Goal: Task Accomplishment & Management: Manage account settings

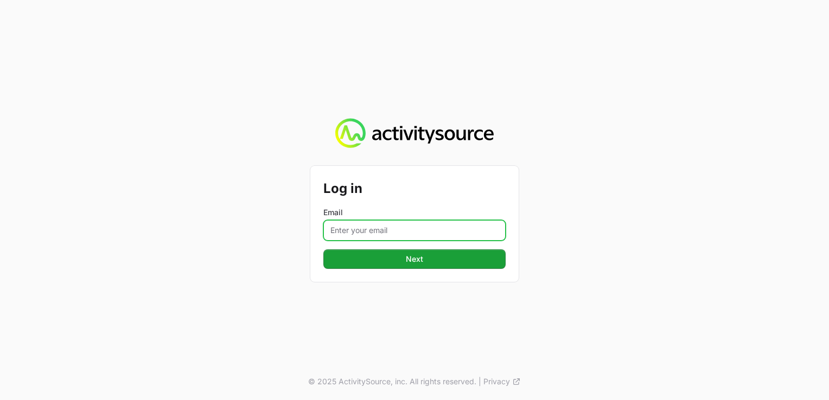
click at [416, 222] on input "Email" at bounding box center [414, 230] width 182 height 21
paste input "[EMAIL_ADDRESS][DOMAIN_NAME]"
type input "[EMAIL_ADDRESS][DOMAIN_NAME]"
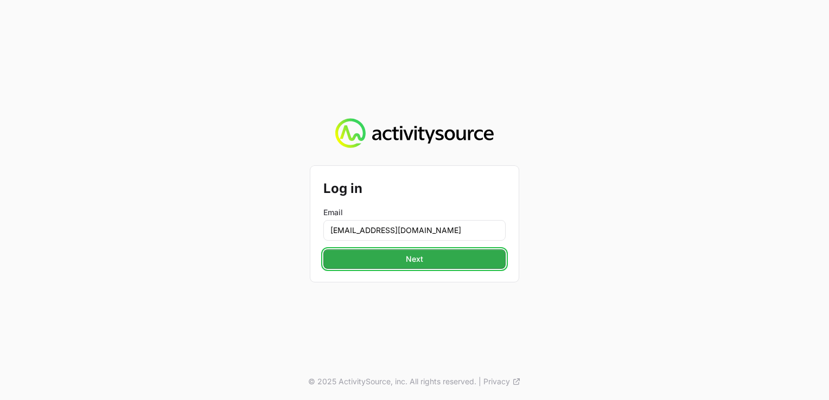
click at [341, 263] on span "Next" at bounding box center [414, 259] width 169 height 13
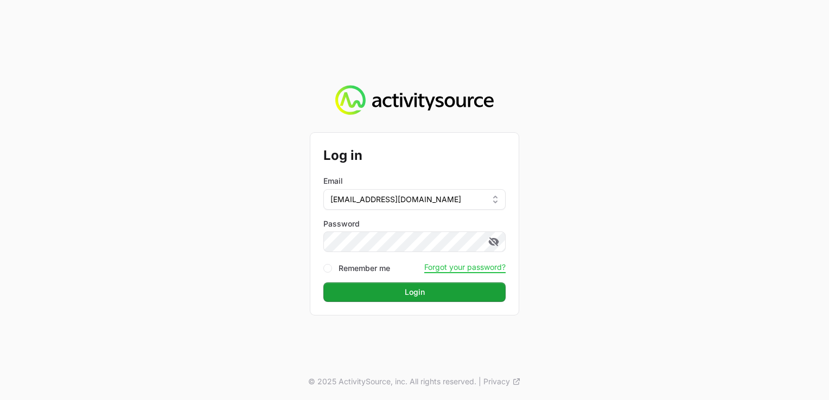
click at [332, 270] on div "Remember me" at bounding box center [356, 268] width 67 height 11
click at [328, 270] on input "Remember me" at bounding box center [327, 268] width 9 height 9
checkbox input "true"
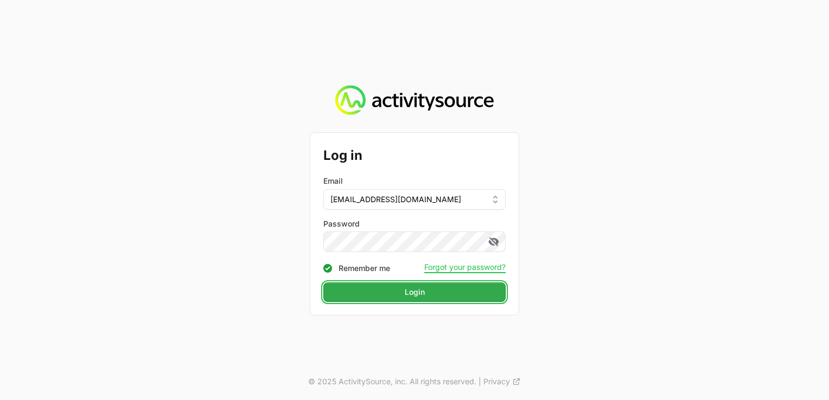
click at [388, 296] on span "Login" at bounding box center [414, 292] width 169 height 13
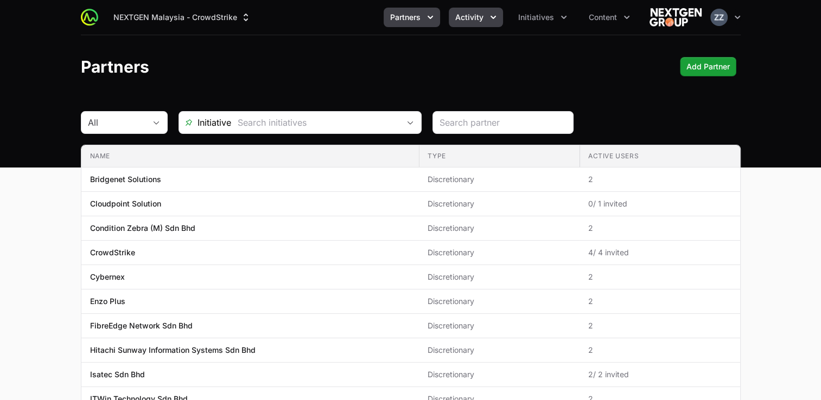
click at [482, 17] on span "Activity" at bounding box center [469, 17] width 28 height 11
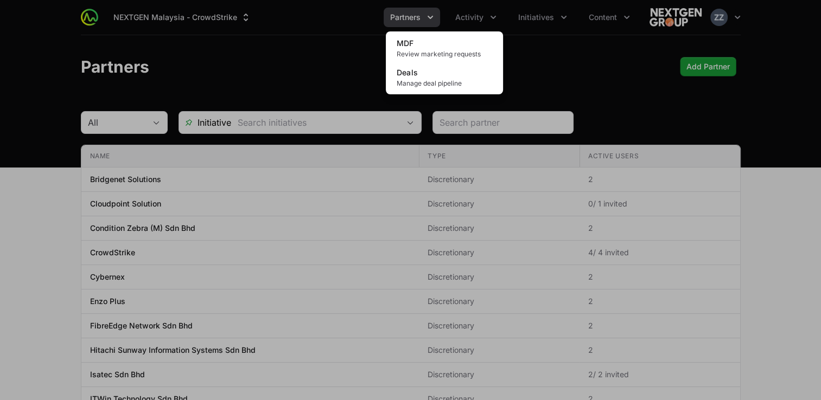
click at [608, 74] on div "Activity menu" at bounding box center [410, 200] width 821 height 400
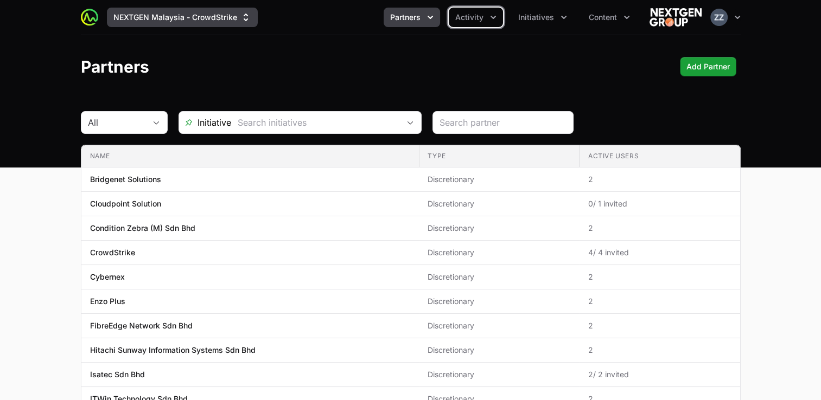
click at [199, 17] on button "NEXTGEN Malaysia - CrowdStrike" at bounding box center [182, 18] width 151 height 20
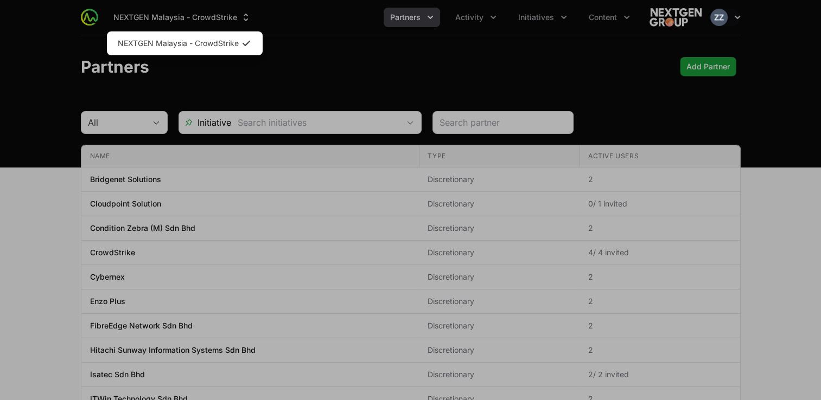
click at [412, 76] on div "Supplier switch menu" at bounding box center [410, 200] width 821 height 400
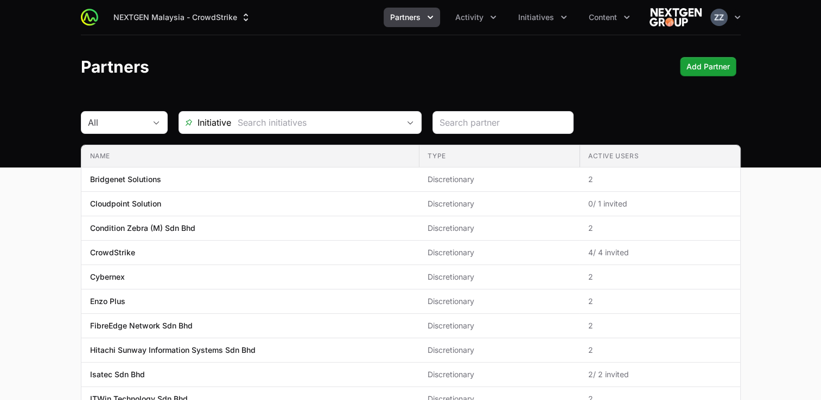
click at [406, 136] on div "All Initiative Name Type Active Users Name Bridgenet Solutions Type Discretiona…" at bounding box center [411, 400] width 660 height 579
click at [409, 125] on div "Open" at bounding box center [410, 123] width 22 height 22
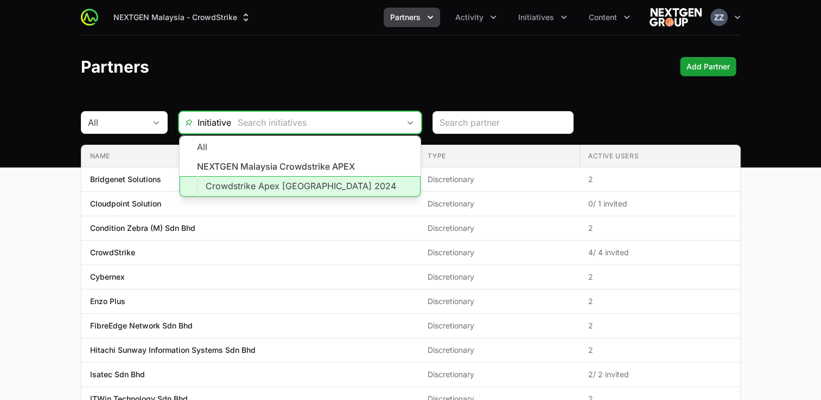
click at [340, 188] on li "Crowdstrike Apex [GEOGRAPHIC_DATA] 2024" at bounding box center [300, 186] width 241 height 21
type input "Crowdstrike Apex [GEOGRAPHIC_DATA] 2024"
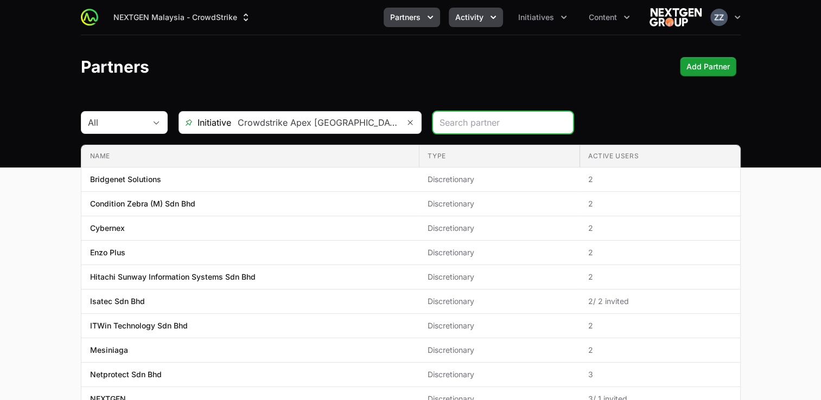
click at [482, 18] on span "Activity" at bounding box center [469, 17] width 28 height 11
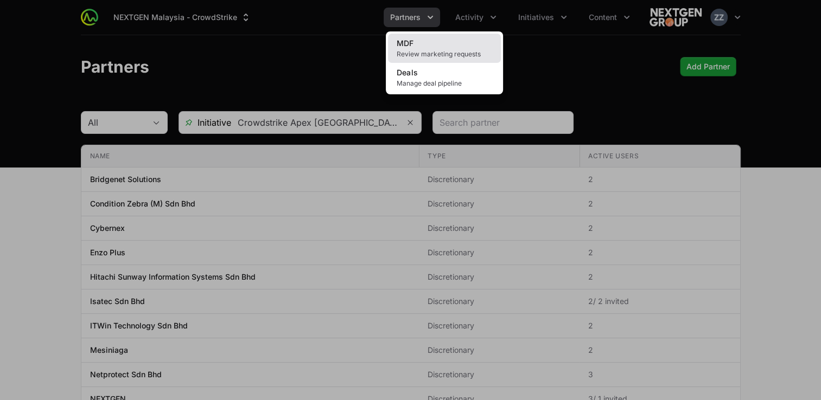
click at [467, 50] on span "Review marketing requests" at bounding box center [443, 54] width 95 height 9
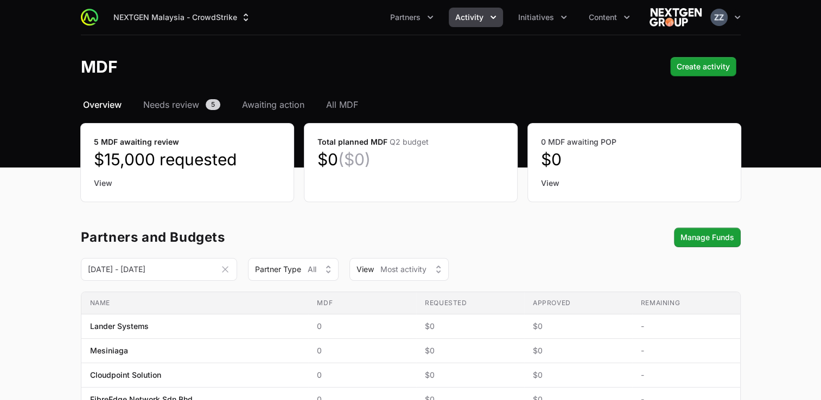
click at [482, 20] on span "Activity" at bounding box center [469, 17] width 28 height 11
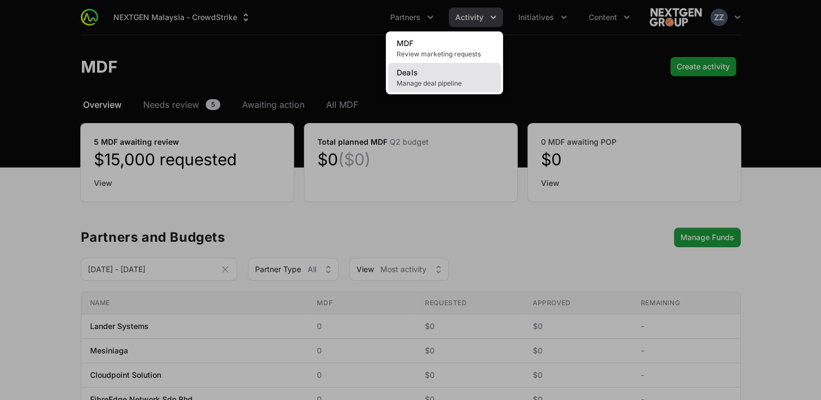
click at [448, 76] on link "Deals Manage deal pipeline" at bounding box center [444, 77] width 113 height 29
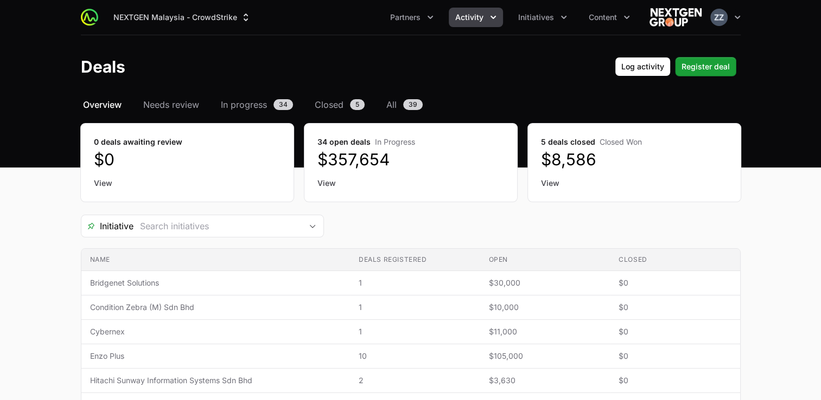
click at [481, 16] on span "Activity" at bounding box center [469, 17] width 28 height 11
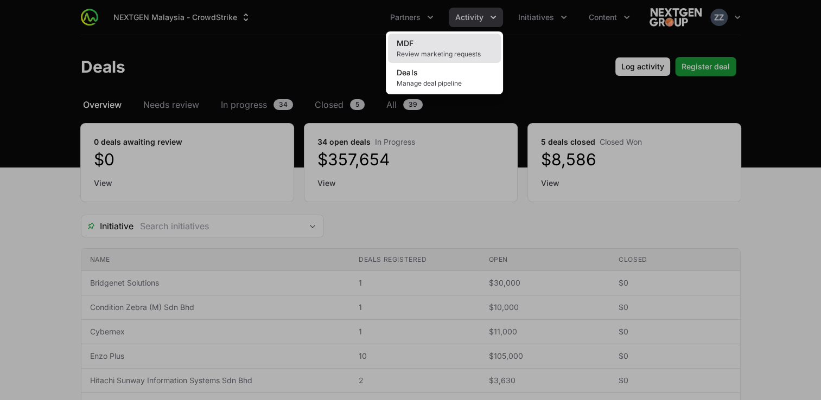
click at [463, 36] on link "MDF Review marketing requests" at bounding box center [444, 48] width 113 height 29
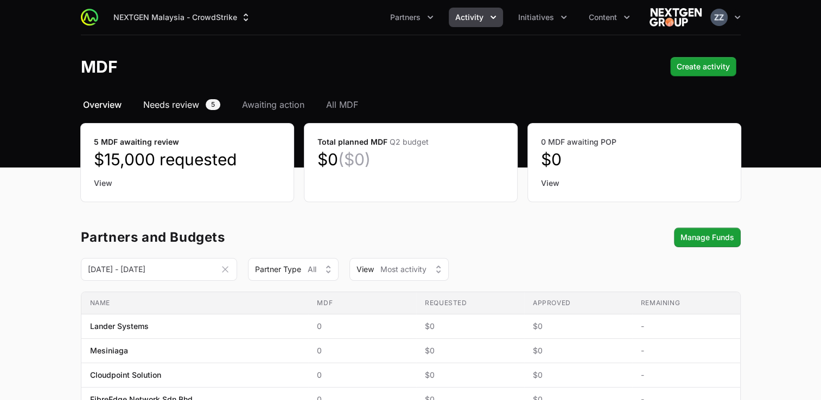
click at [178, 103] on span "Needs review" at bounding box center [171, 104] width 56 height 13
click at [187, 103] on span "Needs review" at bounding box center [171, 104] width 56 height 13
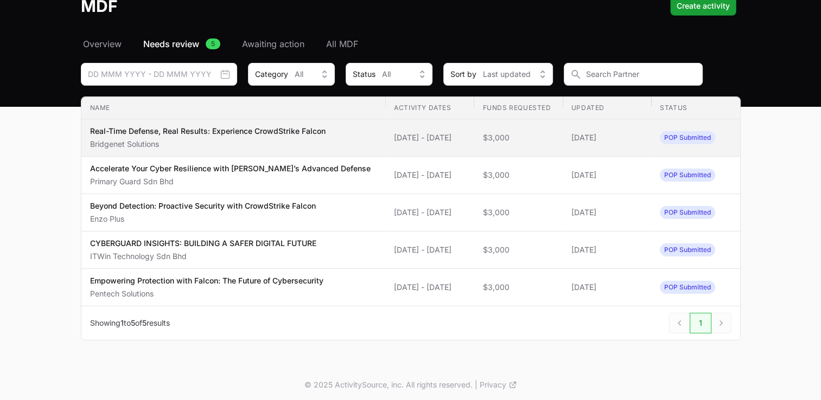
scroll to position [62, 0]
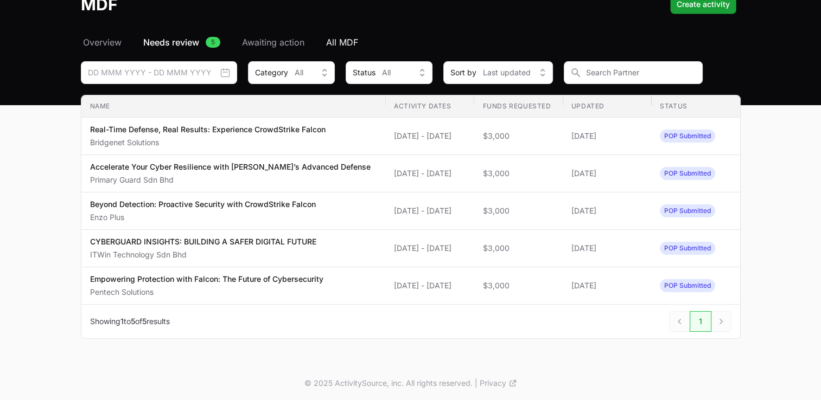
click at [355, 40] on span "All MDF" at bounding box center [342, 42] width 32 height 13
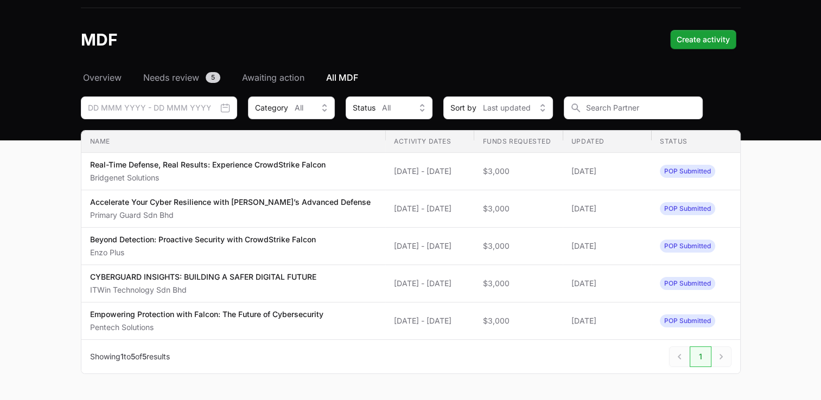
scroll to position [8, 0]
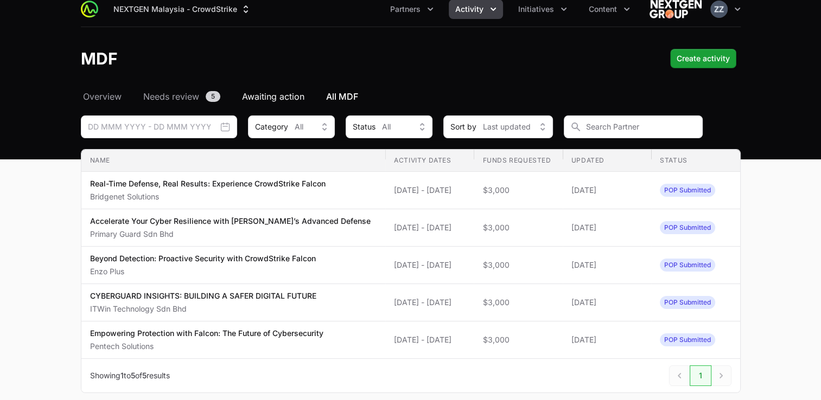
click at [278, 96] on span "Awaiting action" at bounding box center [273, 96] width 62 height 13
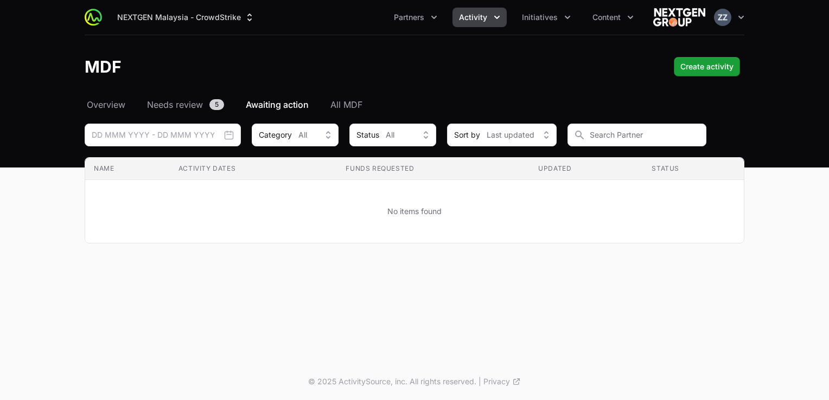
click at [489, 16] on button "Activity" at bounding box center [479, 18] width 54 height 20
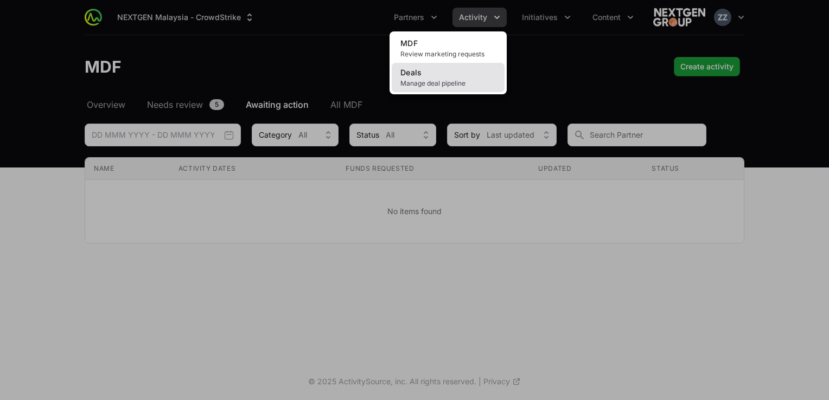
click at [458, 84] on span "Manage deal pipeline" at bounding box center [447, 83] width 95 height 9
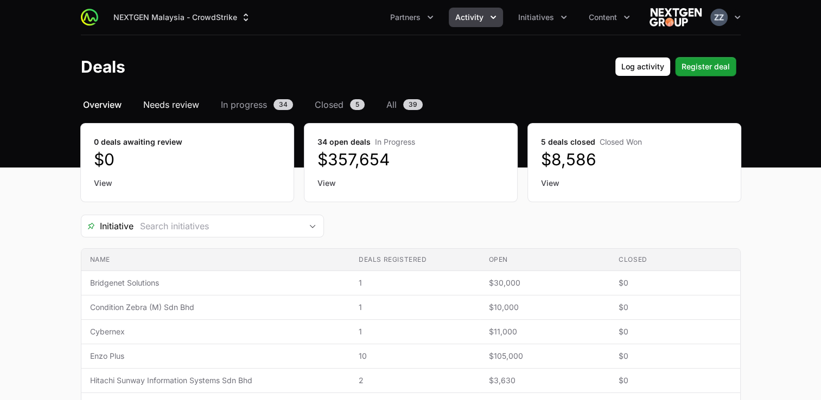
click at [164, 105] on span "Needs review" at bounding box center [171, 104] width 56 height 13
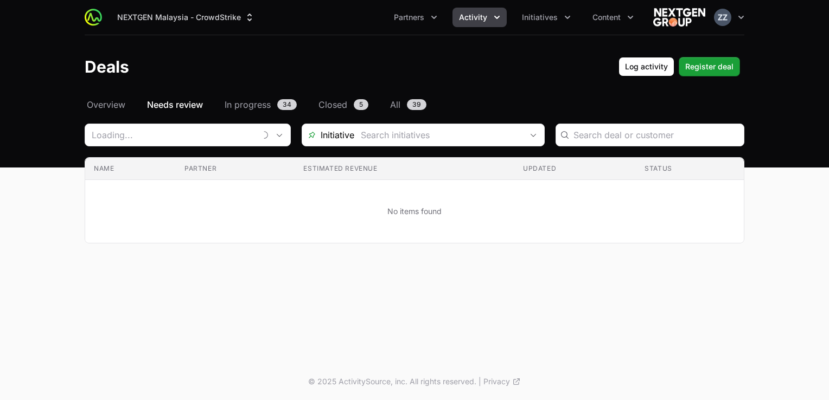
click at [246, 104] on span "In progress" at bounding box center [248, 104] width 46 height 13
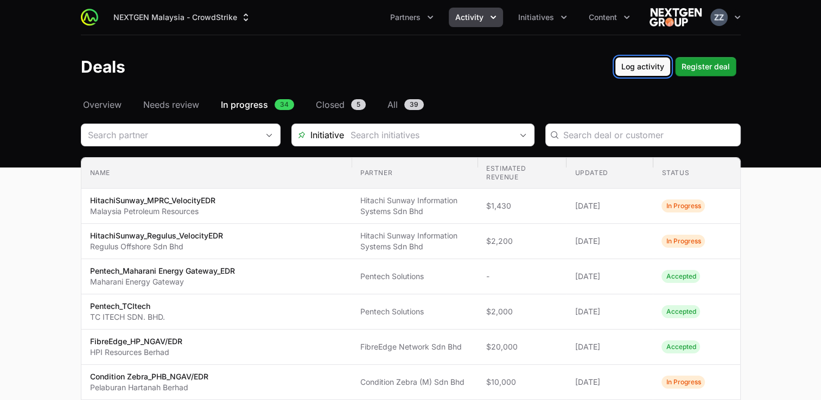
click at [653, 75] on button "Log activity Log activity" at bounding box center [642, 67] width 56 height 20
click at [328, 99] on span "Closed" at bounding box center [330, 104] width 29 height 13
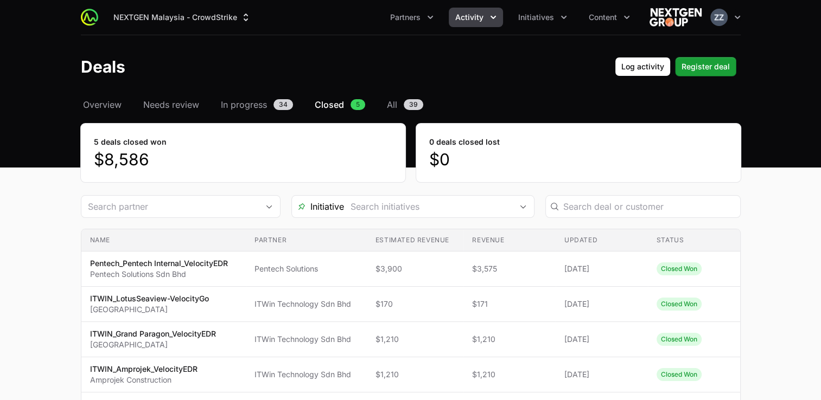
click at [336, 105] on span "Closed" at bounding box center [329, 104] width 29 height 13
click at [392, 103] on span "All" at bounding box center [392, 104] width 10 height 13
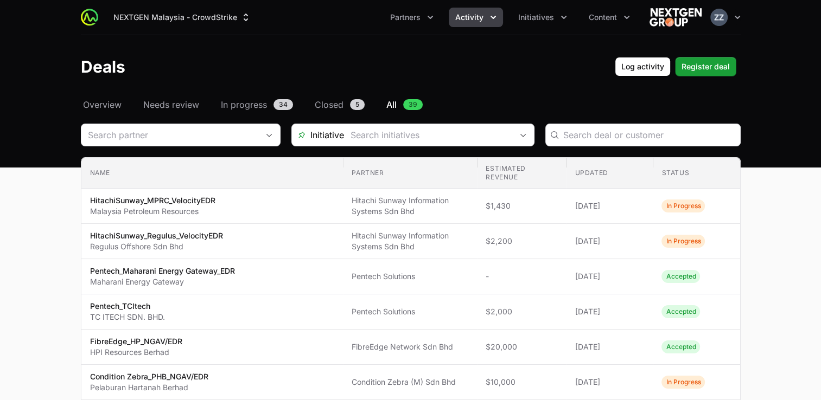
click at [389, 107] on span "All" at bounding box center [391, 104] width 10 height 13
click at [536, 20] on span "Initiatives" at bounding box center [536, 17] width 36 height 11
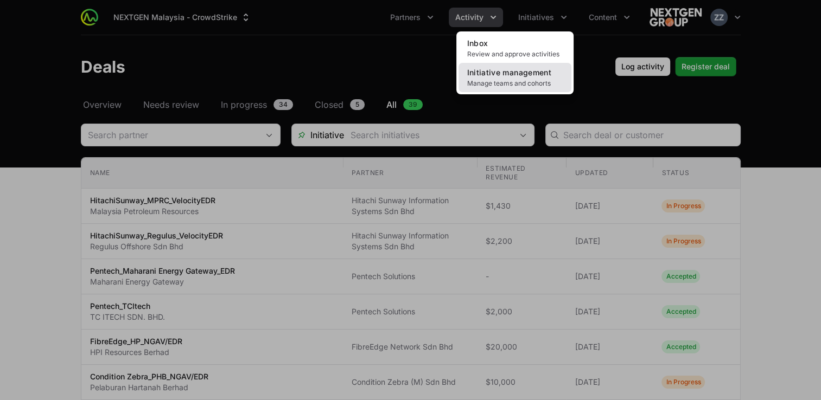
click at [517, 80] on span "Manage teams and cohorts" at bounding box center [514, 83] width 95 height 9
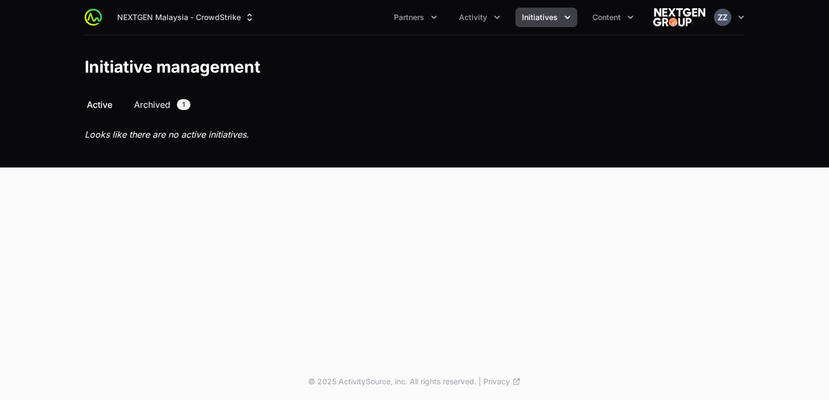
click at [152, 104] on span "Archived" at bounding box center [152, 104] width 36 height 13
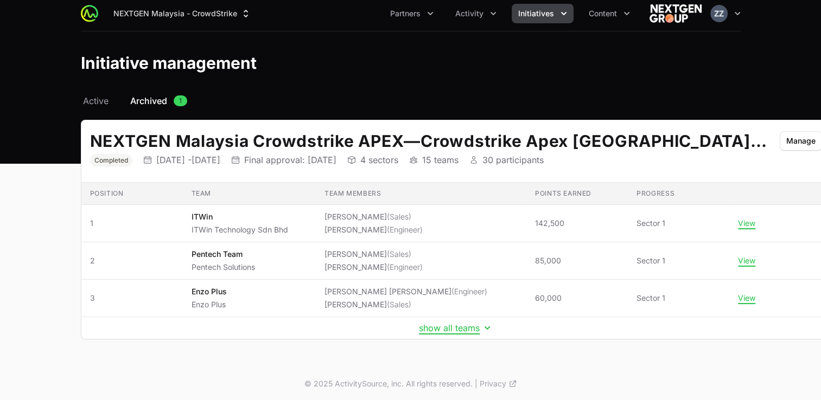
scroll to position [4, 0]
click at [419, 329] on button "show all teams" at bounding box center [456, 327] width 74 height 11
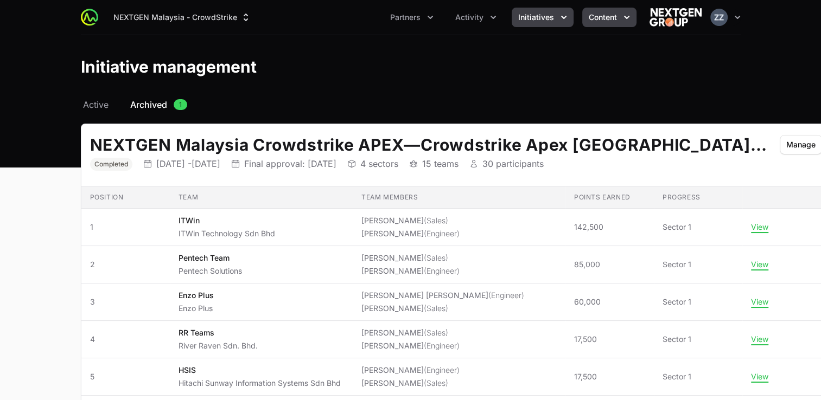
scroll to position [0, 0]
click at [606, 21] on span "Content" at bounding box center [602, 17] width 28 height 11
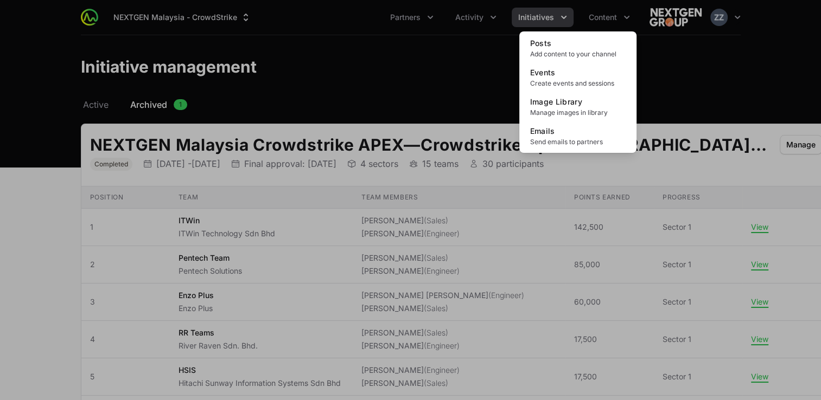
click at [468, 66] on div "Content menu" at bounding box center [410, 200] width 821 height 400
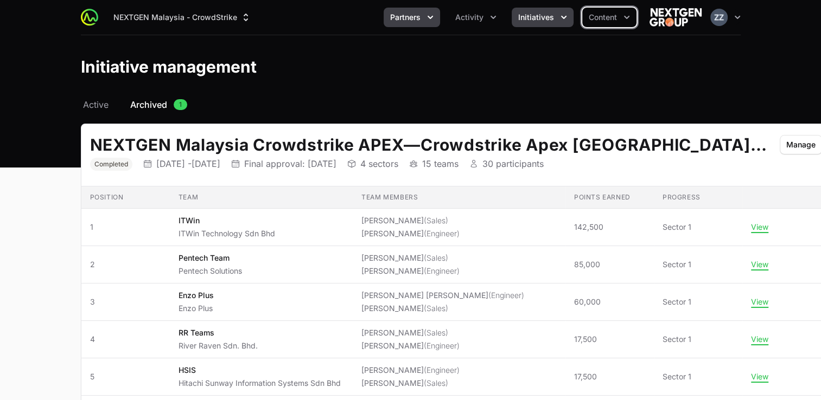
click at [406, 19] on span "Partners" at bounding box center [405, 17] width 30 height 11
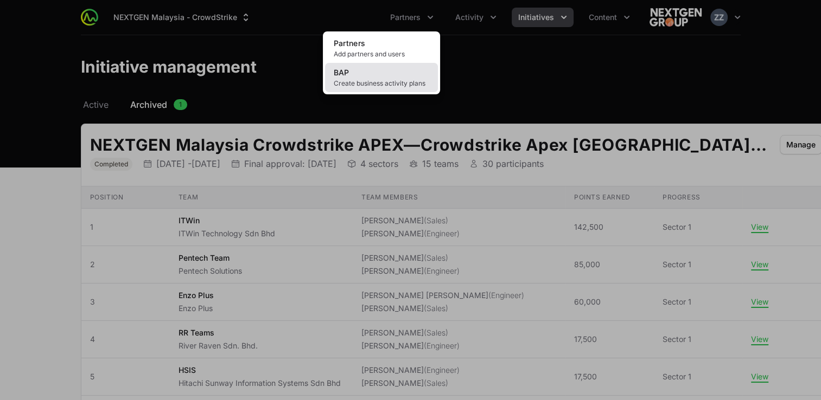
click at [368, 82] on span "Create business activity plans" at bounding box center [381, 83] width 95 height 9
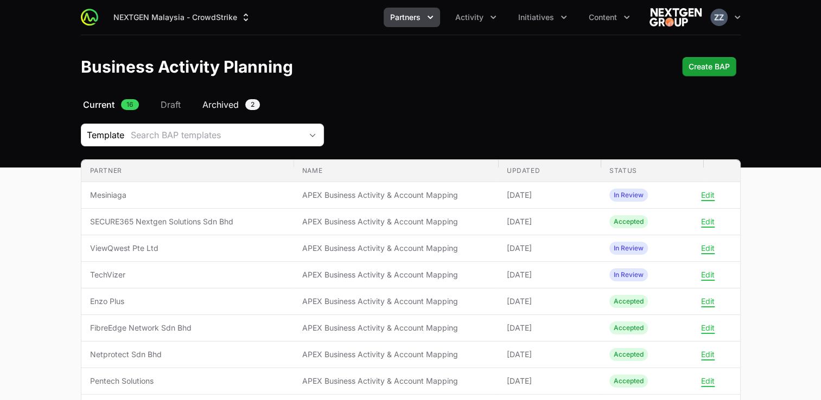
click at [213, 105] on span "Archived" at bounding box center [220, 104] width 36 height 13
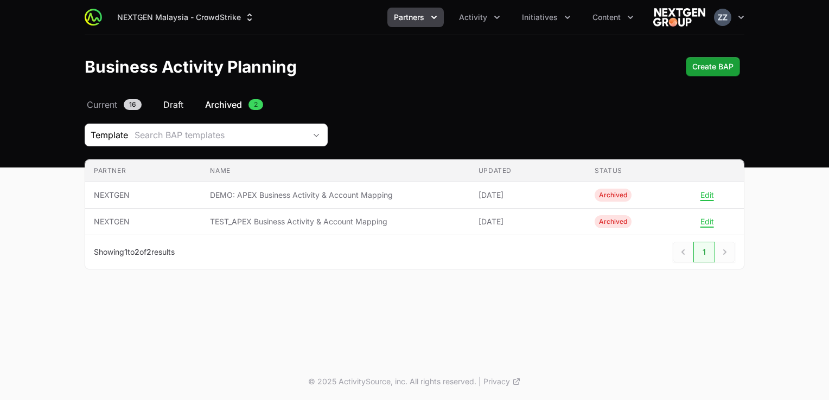
click at [172, 104] on span "Draft" at bounding box center [173, 104] width 20 height 13
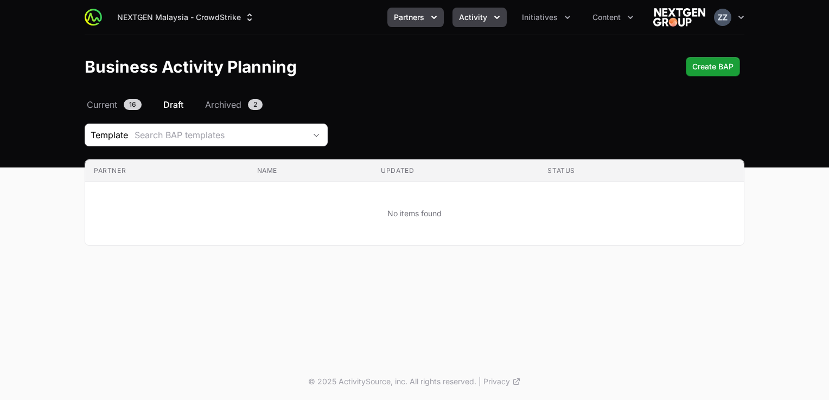
click at [486, 18] on span "Activity" at bounding box center [473, 17] width 28 height 11
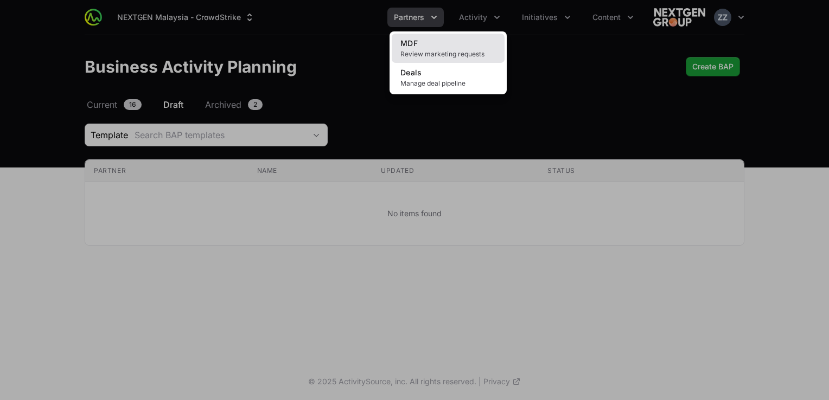
click at [449, 55] on span "Review marketing requests" at bounding box center [447, 54] width 95 height 9
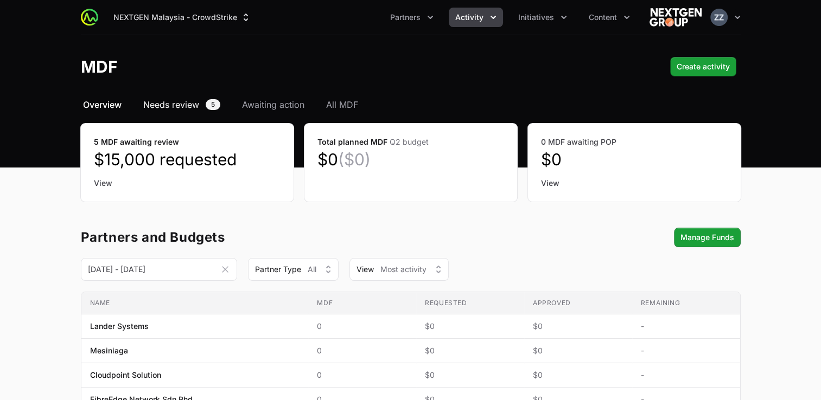
click at [170, 105] on span "Needs review" at bounding box center [171, 104] width 56 height 13
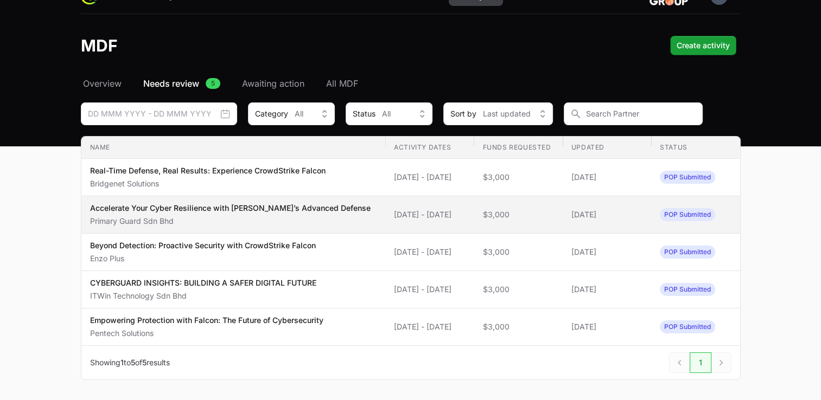
scroll to position [54, 0]
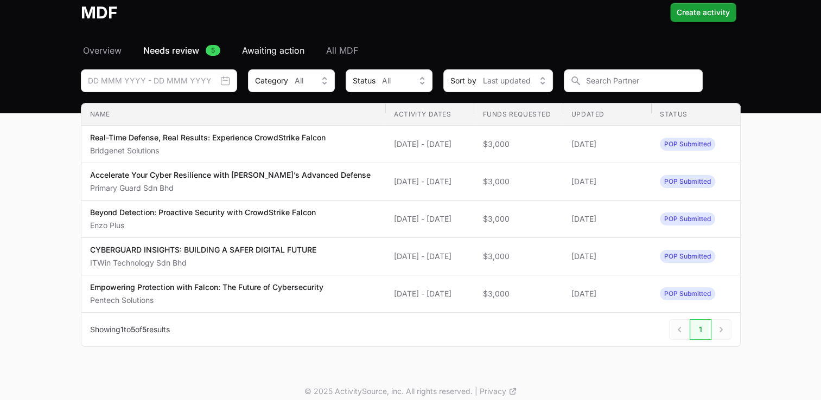
click at [269, 53] on span "Awaiting action" at bounding box center [273, 50] width 62 height 13
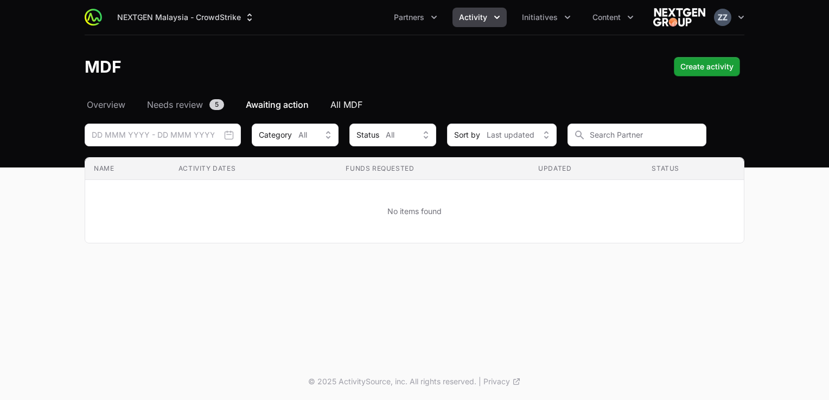
click at [338, 102] on span "All MDF" at bounding box center [346, 104] width 32 height 13
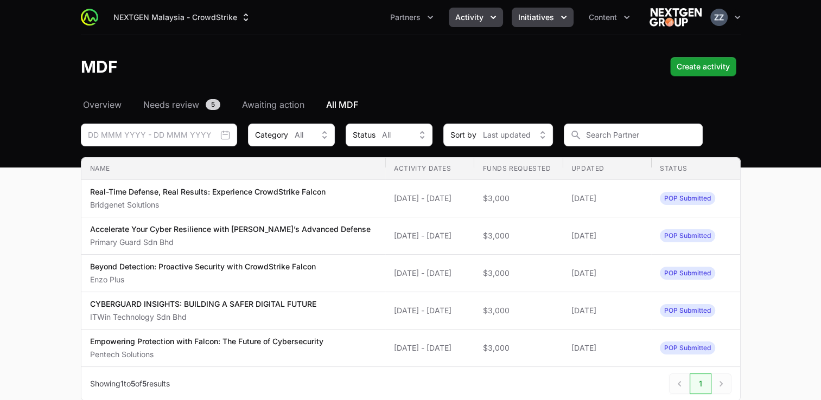
click at [527, 16] on span "Initiatives" at bounding box center [536, 17] width 36 height 11
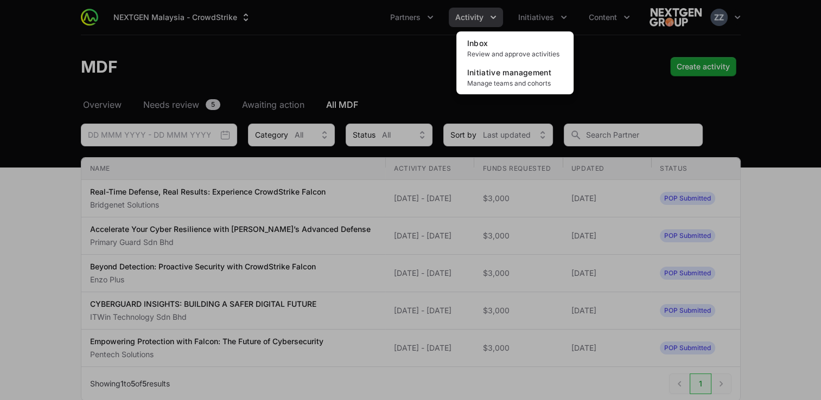
click at [414, 55] on div "Initiatives menu" at bounding box center [410, 200] width 821 height 400
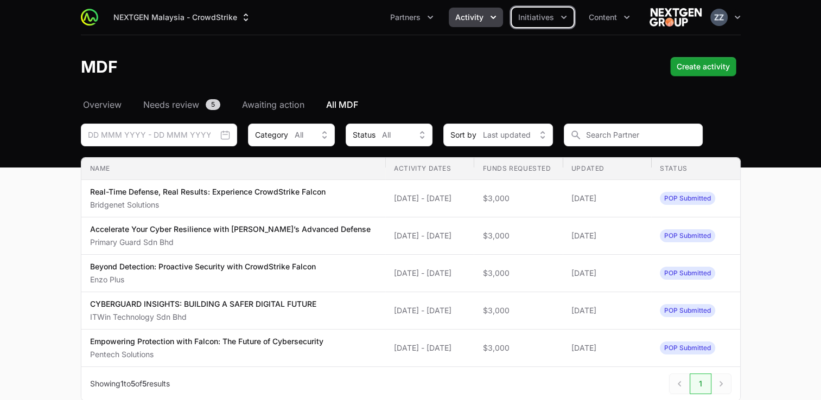
click at [485, 14] on button "Activity" at bounding box center [476, 18] width 54 height 20
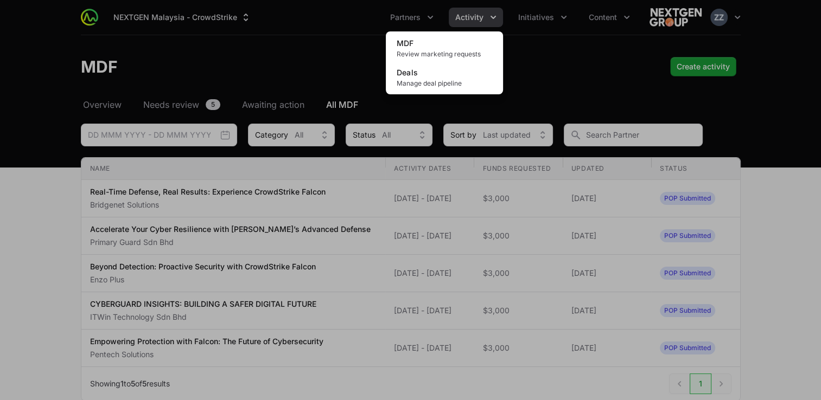
click at [329, 34] on div "Activity menu" at bounding box center [410, 200] width 821 height 400
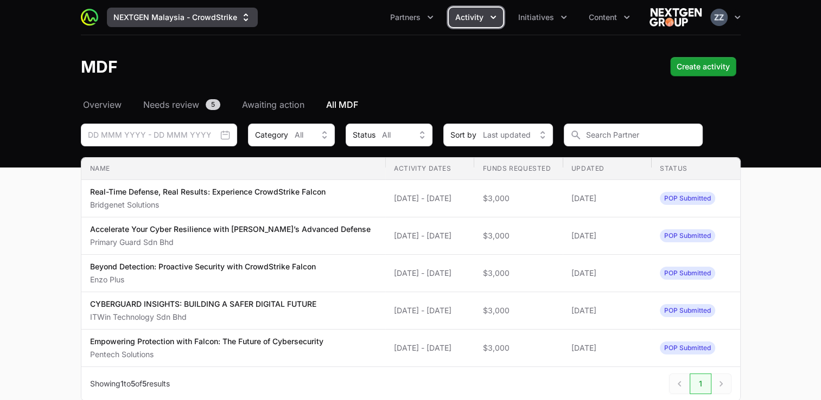
click at [236, 17] on button "NEXTGEN Malaysia - CrowdStrike" at bounding box center [182, 18] width 151 height 20
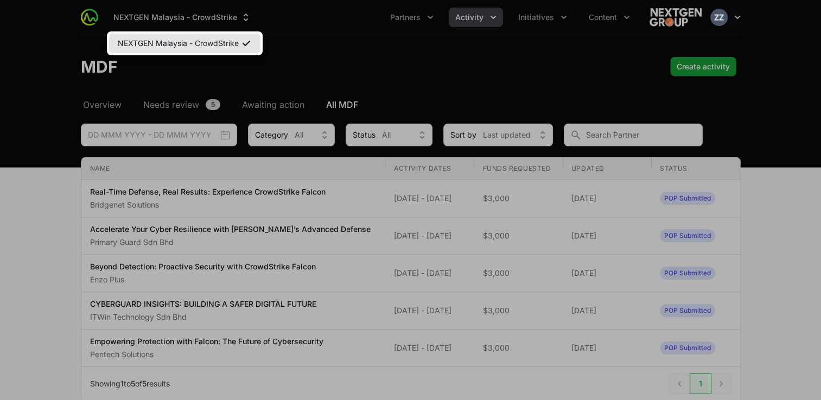
click at [222, 47] on link "NEXTGEN Malaysia - CrowdStrike" at bounding box center [184, 44] width 151 height 20
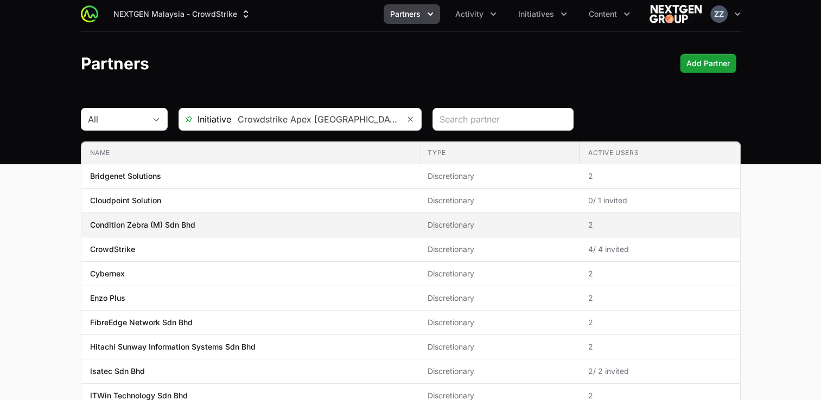
scroll to position [54, 0]
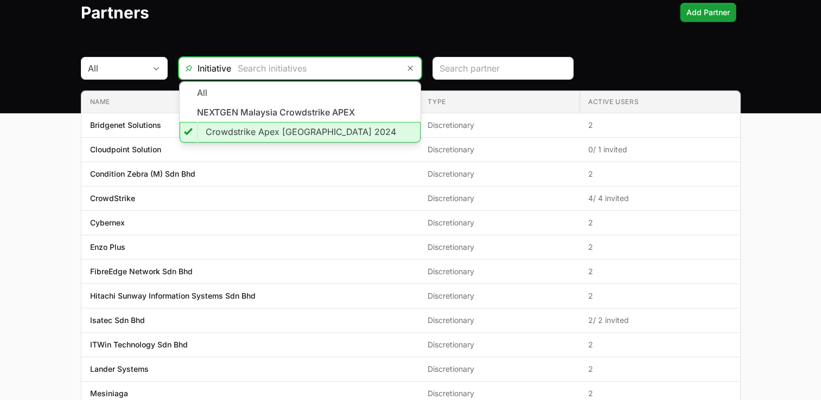
click at [355, 73] on input "text" at bounding box center [315, 68] width 168 height 22
click at [309, 137] on li "Crowdstrike Apex [GEOGRAPHIC_DATA] 2024" at bounding box center [300, 132] width 241 height 21
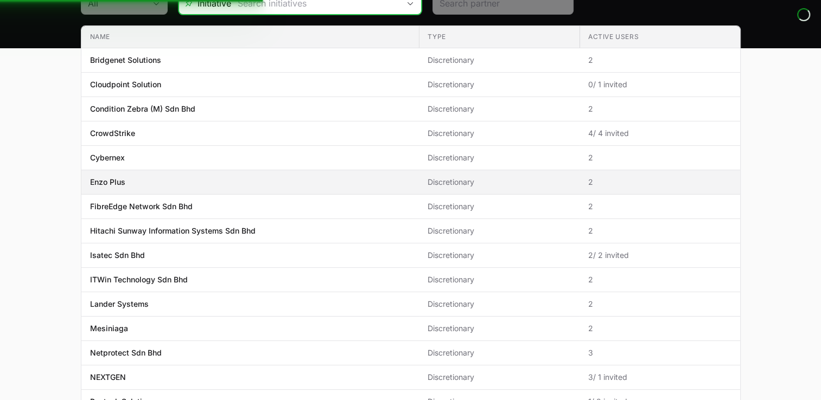
scroll to position [163, 0]
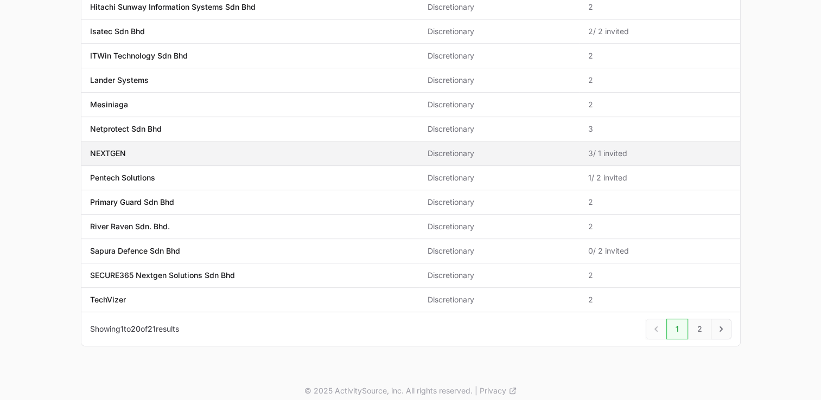
scroll to position [349, 0]
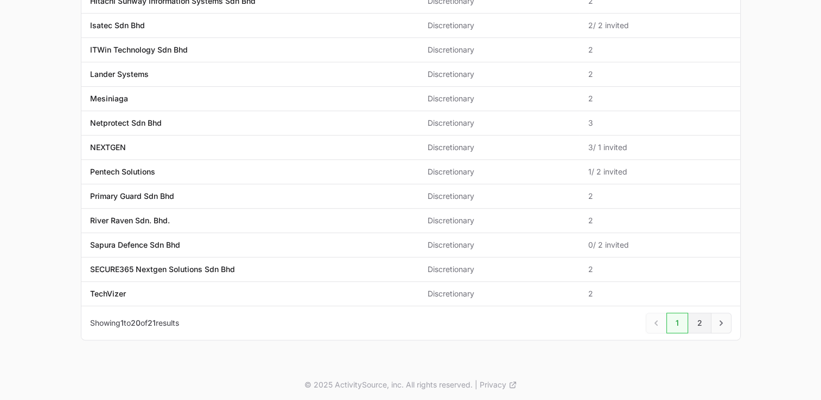
click at [705, 323] on link "2" at bounding box center [699, 323] width 23 height 21
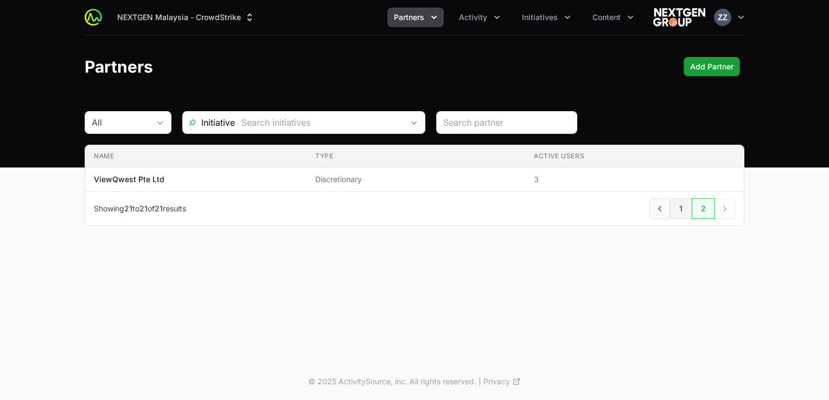
click at [680, 207] on link "1" at bounding box center [681, 209] width 22 height 21
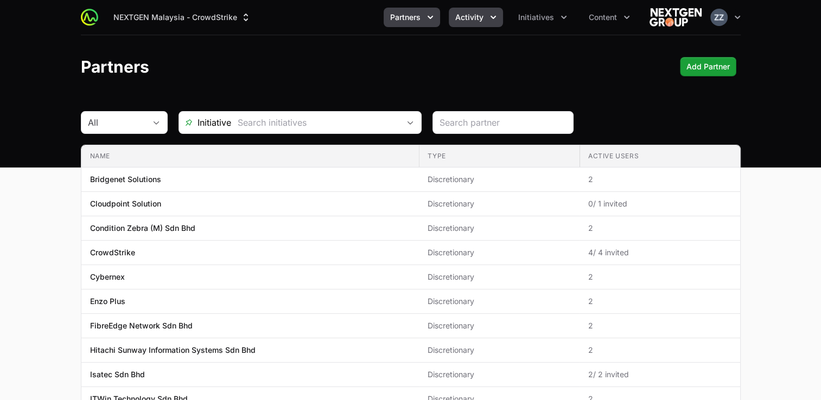
click at [479, 18] on span "Activity" at bounding box center [469, 17] width 28 height 11
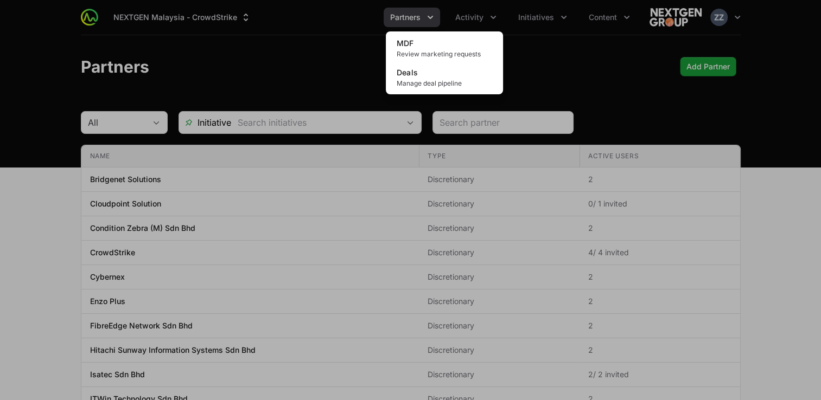
click at [309, 75] on div "Activity menu" at bounding box center [410, 200] width 821 height 400
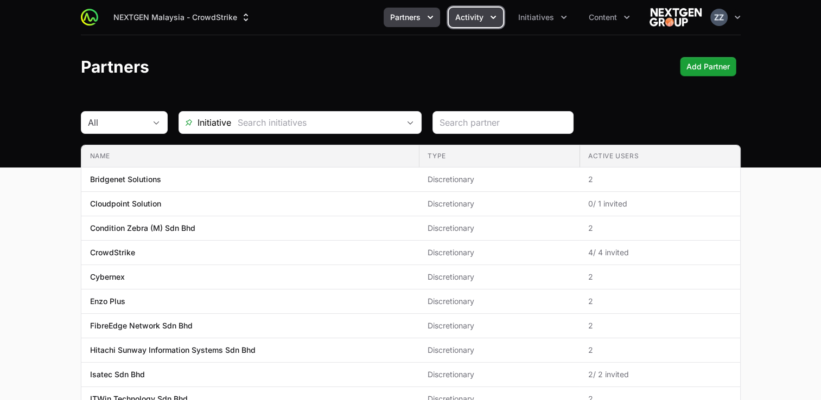
click at [466, 16] on span "Activity" at bounding box center [469, 17] width 28 height 11
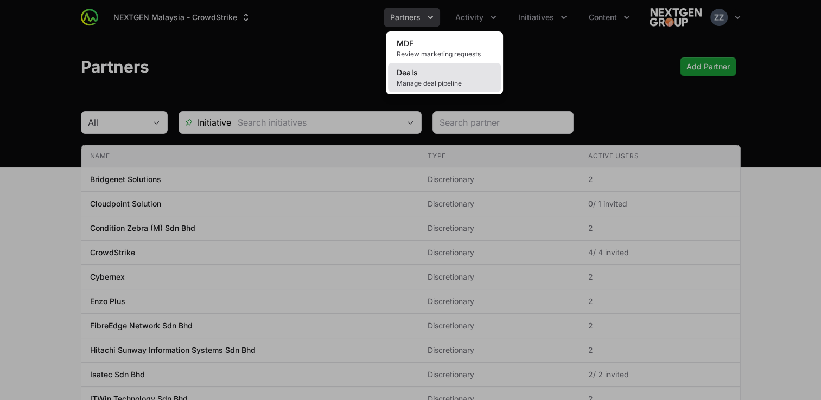
click at [459, 72] on link "Deals Manage deal pipeline" at bounding box center [444, 77] width 113 height 29
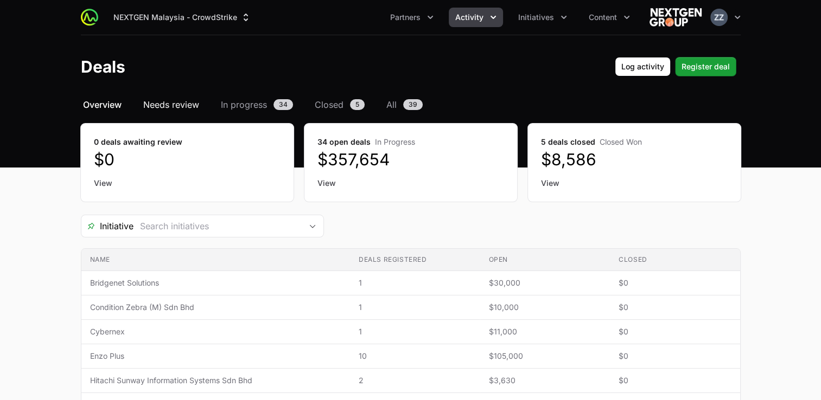
click at [180, 109] on span "Needs review" at bounding box center [171, 104] width 56 height 13
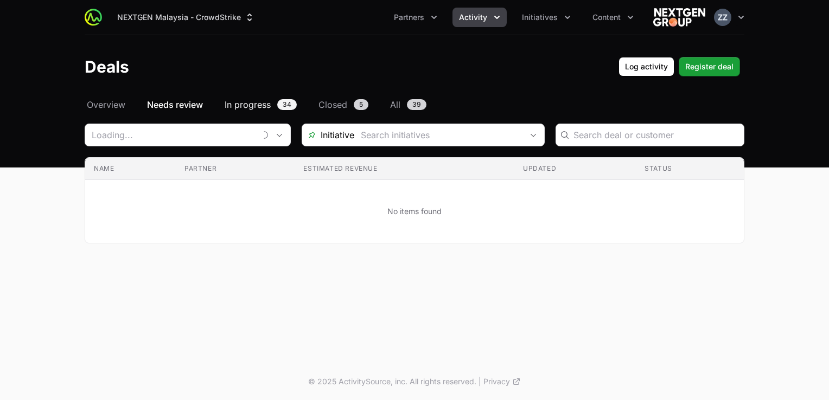
click at [254, 106] on span "In progress" at bounding box center [248, 104] width 46 height 13
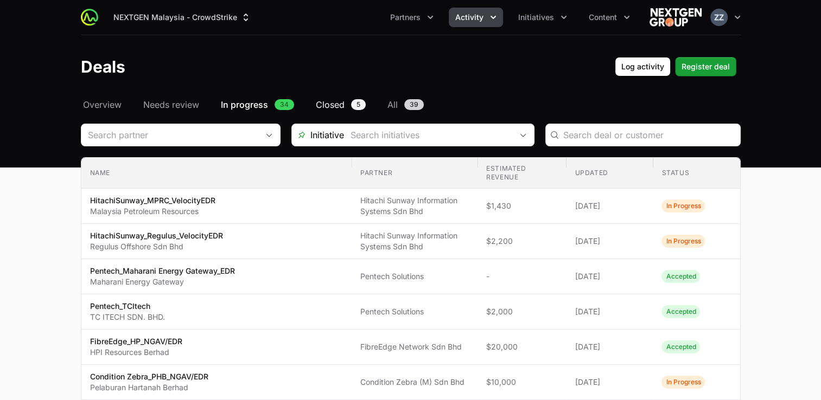
click at [323, 107] on span "Closed" at bounding box center [330, 104] width 29 height 13
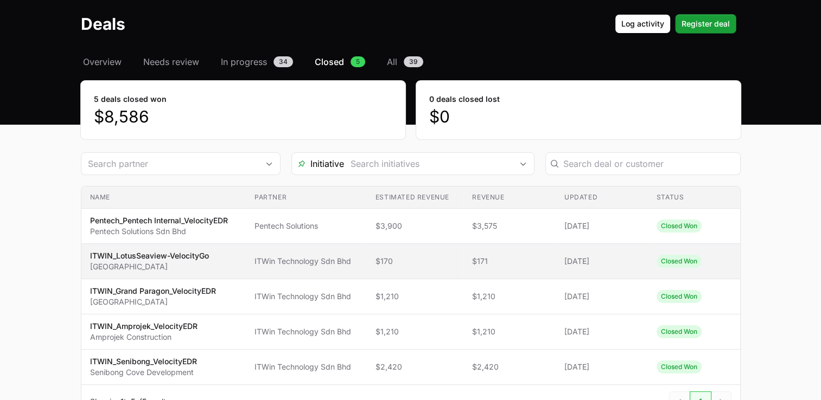
scroll to position [69, 0]
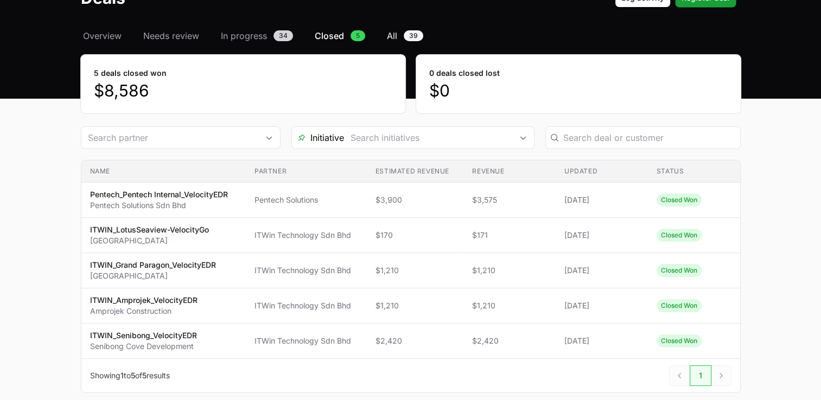
click at [397, 34] on link "All 39" at bounding box center [405, 35] width 41 height 13
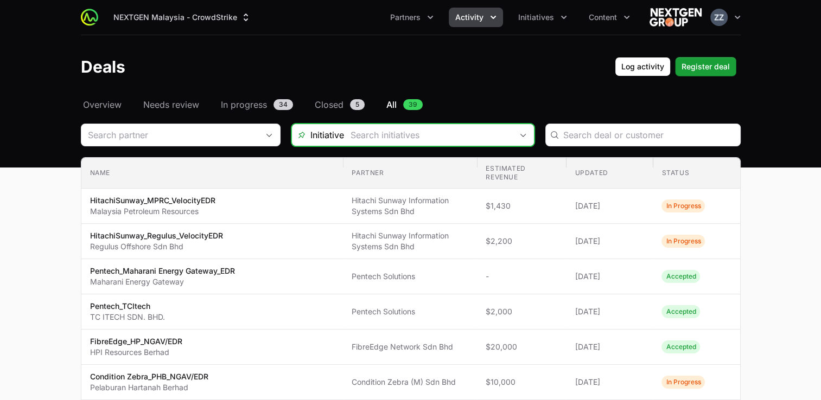
click at [522, 134] on icon "Open" at bounding box center [522, 135] width 9 height 4
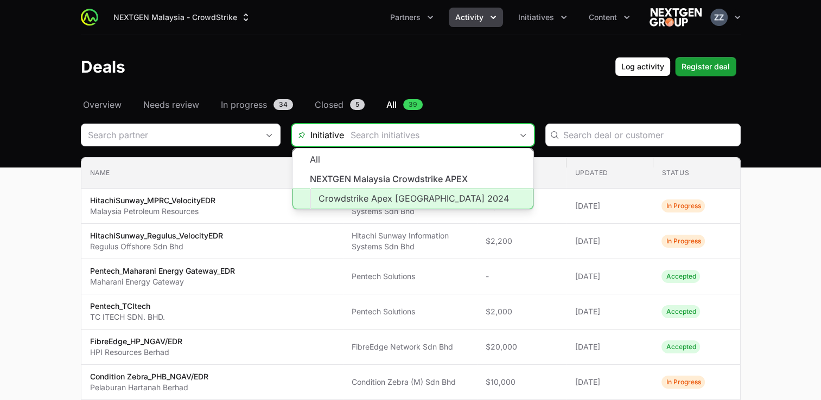
click at [420, 198] on li "Crowdstrike Apex [GEOGRAPHIC_DATA] 2024" at bounding box center [412, 199] width 241 height 21
type input "Crowdstrike Apex [GEOGRAPHIC_DATA] 2024"
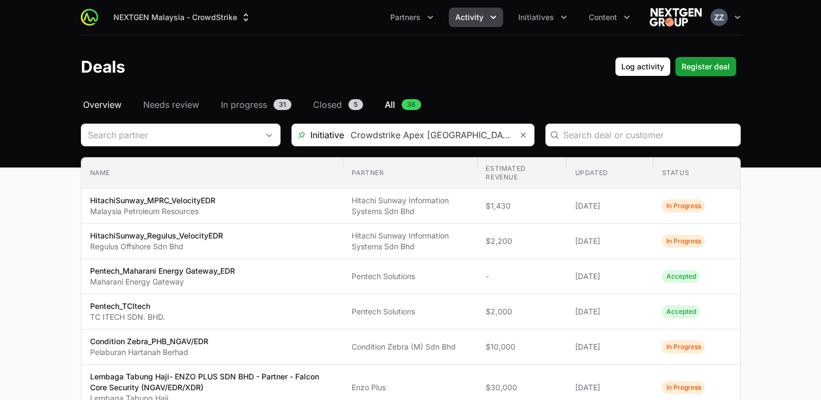
click at [117, 106] on span "Overview" at bounding box center [102, 104] width 39 height 13
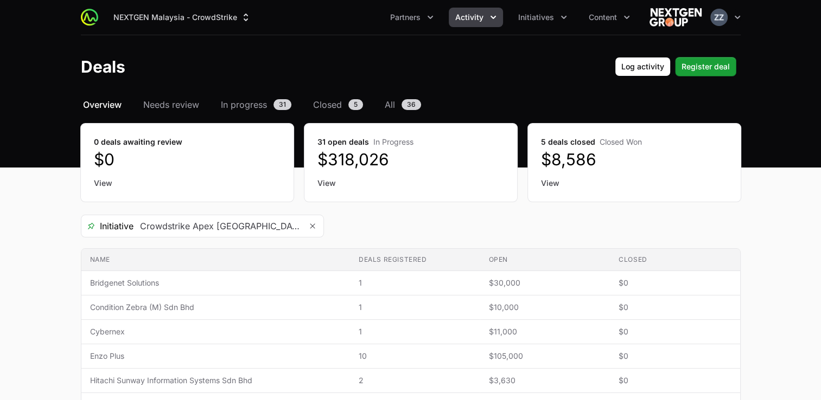
click at [483, 19] on span "Activity" at bounding box center [469, 17] width 28 height 11
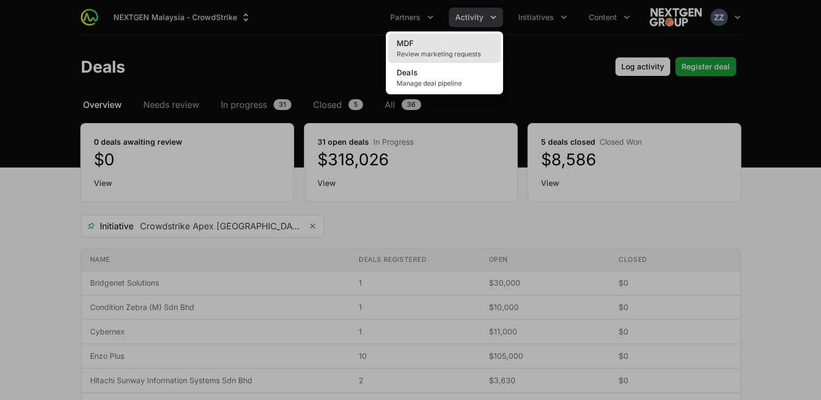
click at [440, 44] on link "MDF Review marketing requests" at bounding box center [444, 48] width 113 height 29
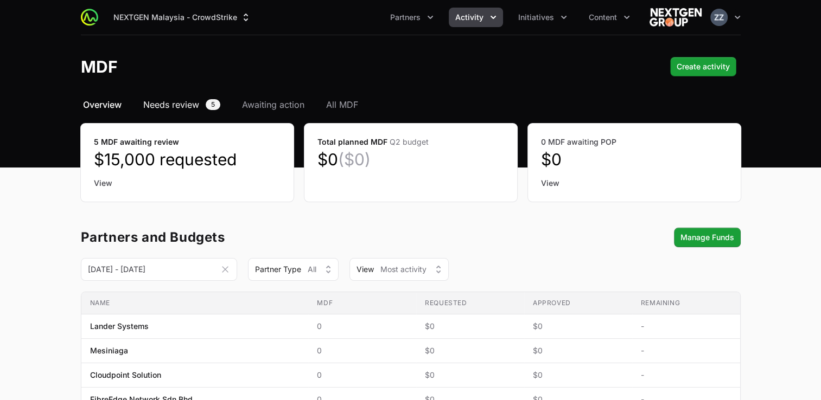
click at [168, 107] on span "Needs review" at bounding box center [171, 104] width 56 height 13
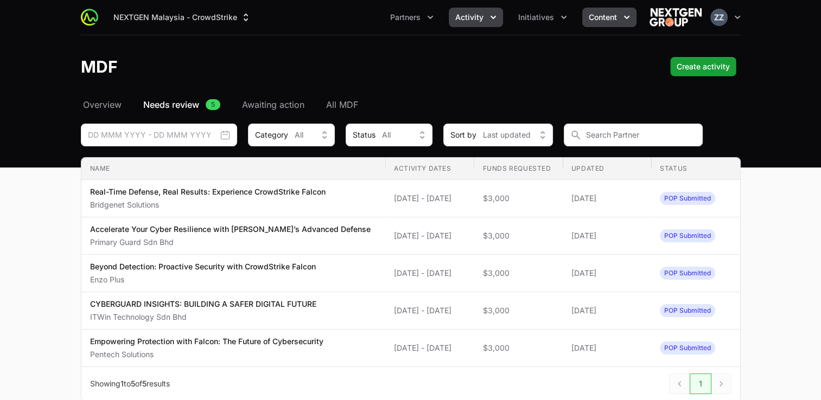
click at [612, 18] on span "Content" at bounding box center [602, 17] width 28 height 11
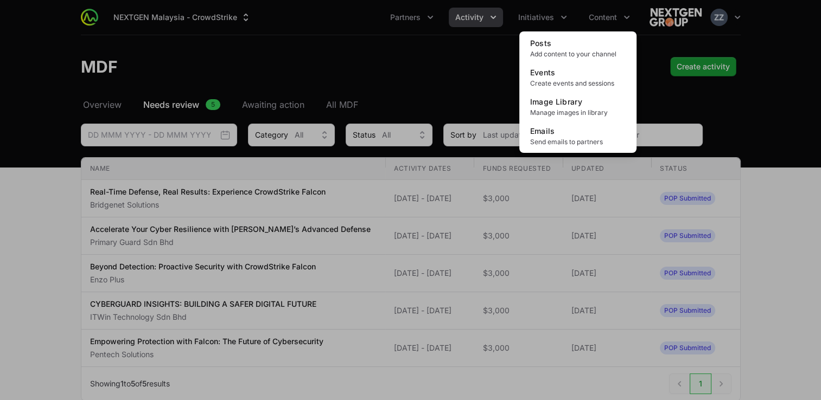
click at [406, 92] on div "Content menu" at bounding box center [410, 200] width 821 height 400
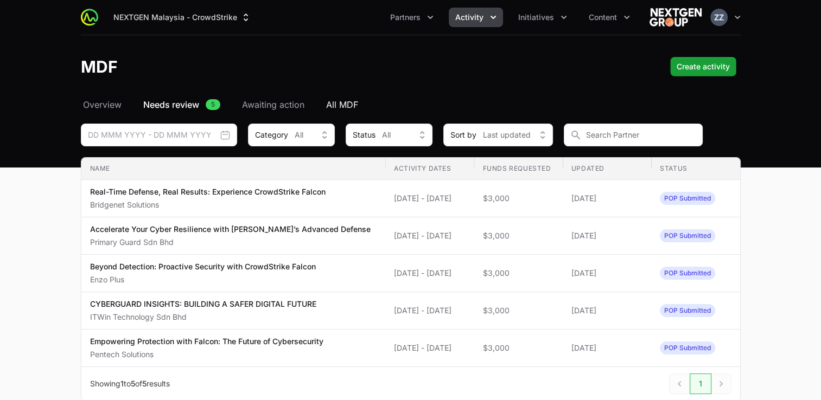
click at [341, 103] on span "All MDF" at bounding box center [342, 104] width 32 height 13
click at [531, 17] on span "Initiatives" at bounding box center [536, 17] width 36 height 11
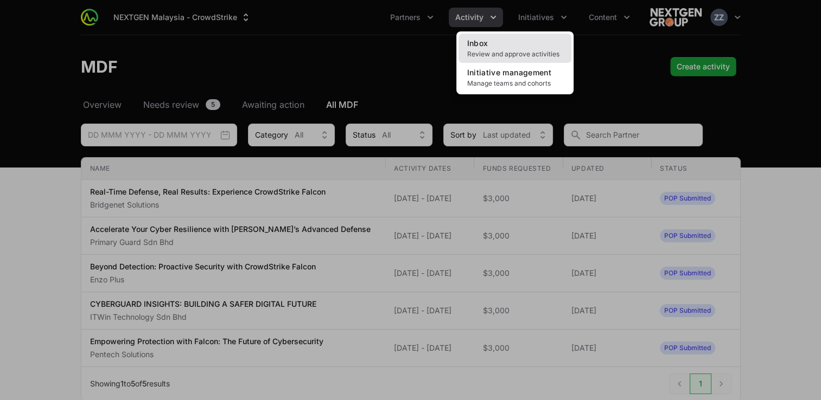
click at [539, 52] on span "Review and approve activities" at bounding box center [514, 54] width 95 height 9
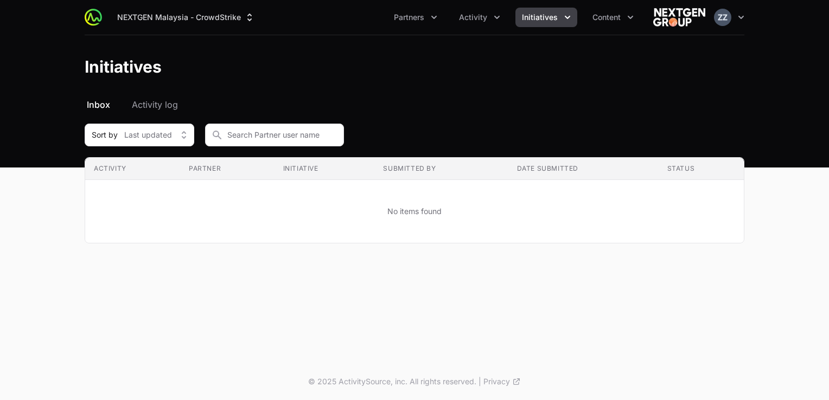
click at [560, 23] on button "Initiatives" at bounding box center [546, 18] width 62 height 20
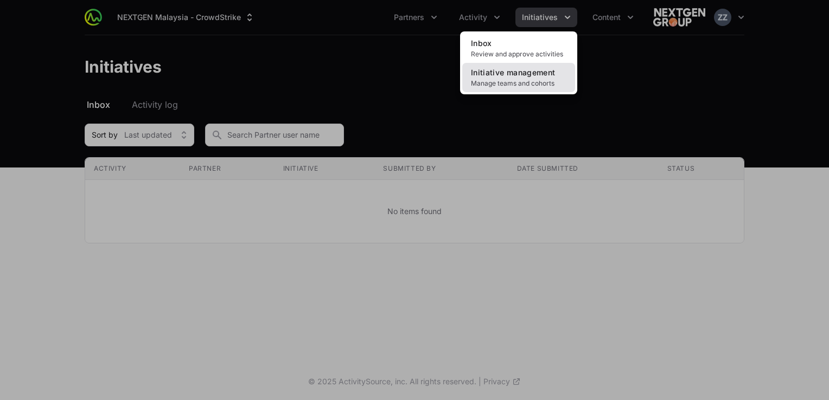
click at [521, 69] on span "Initiative management" at bounding box center [513, 72] width 84 height 9
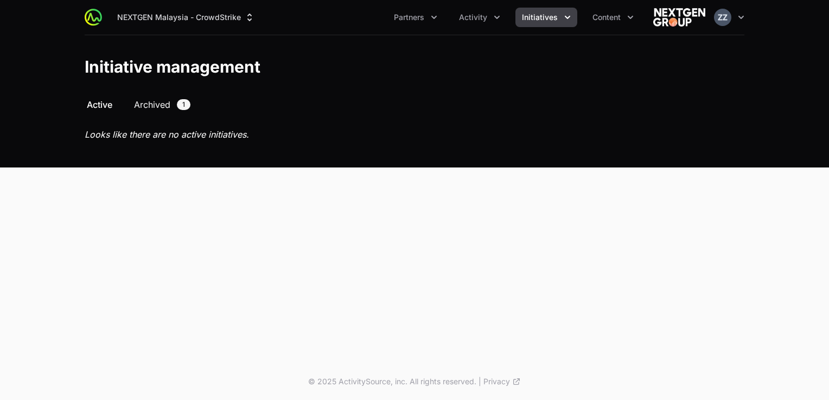
click at [150, 103] on span "Archived" at bounding box center [152, 104] width 36 height 13
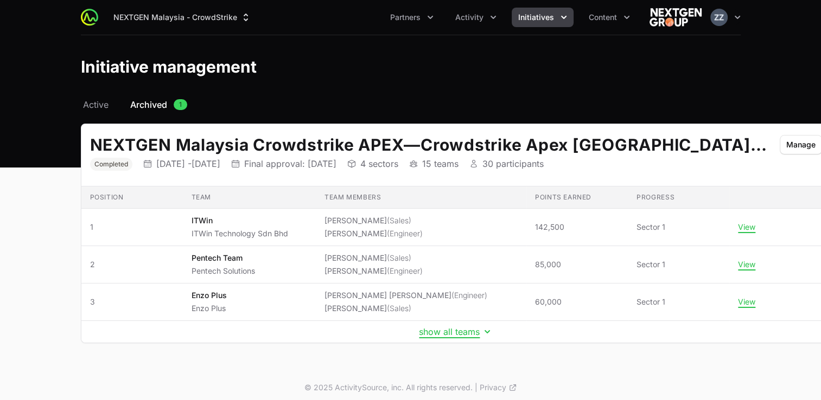
scroll to position [4, 0]
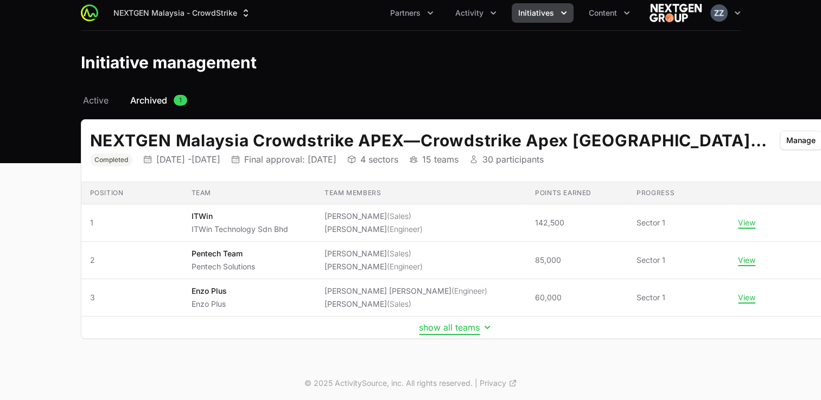
click at [419, 330] on button "show all teams" at bounding box center [456, 327] width 74 height 11
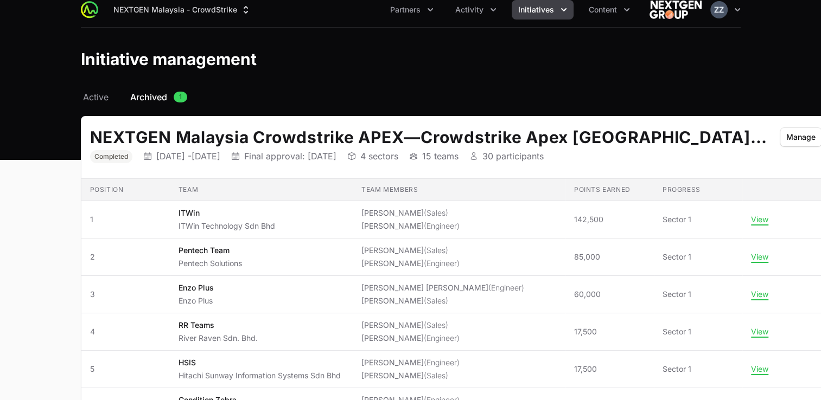
scroll to position [0, 0]
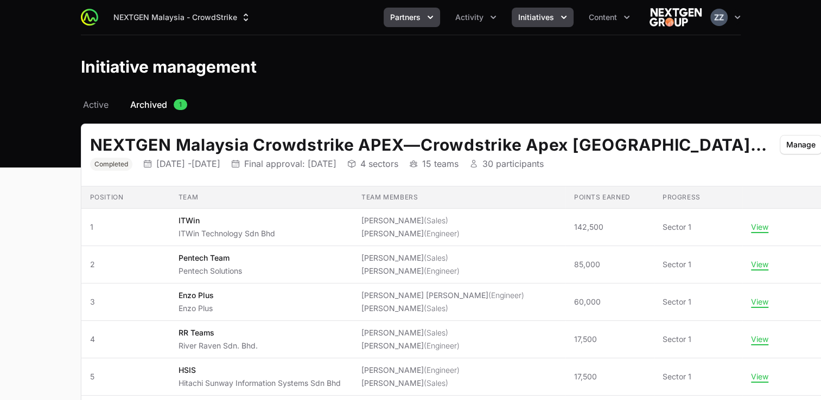
click at [410, 19] on span "Partners" at bounding box center [405, 17] width 30 height 11
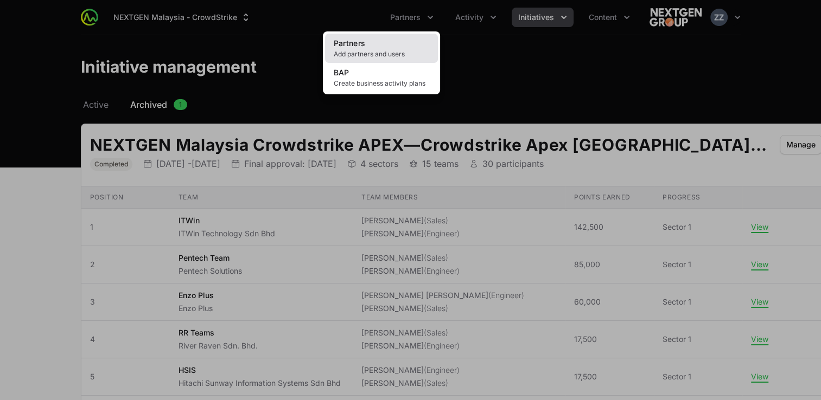
click at [388, 50] on span "Add partners and users" at bounding box center [381, 54] width 95 height 9
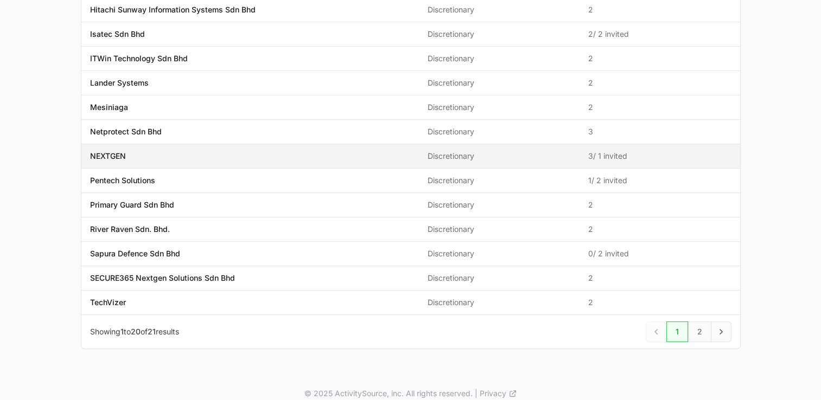
scroll to position [349, 0]
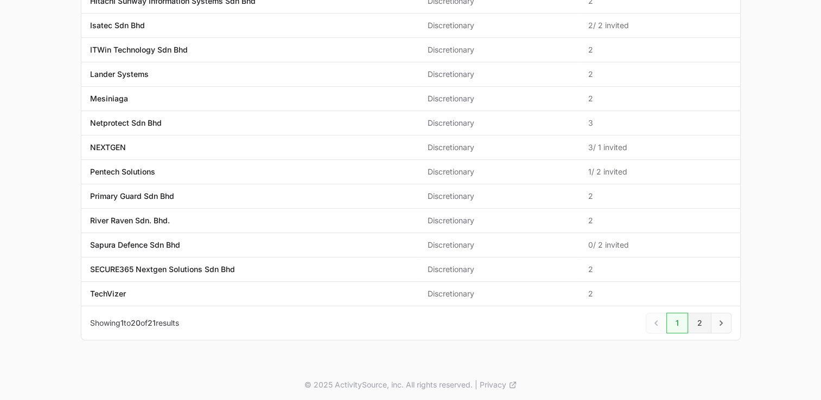
click at [694, 327] on link "2" at bounding box center [699, 323] width 23 height 21
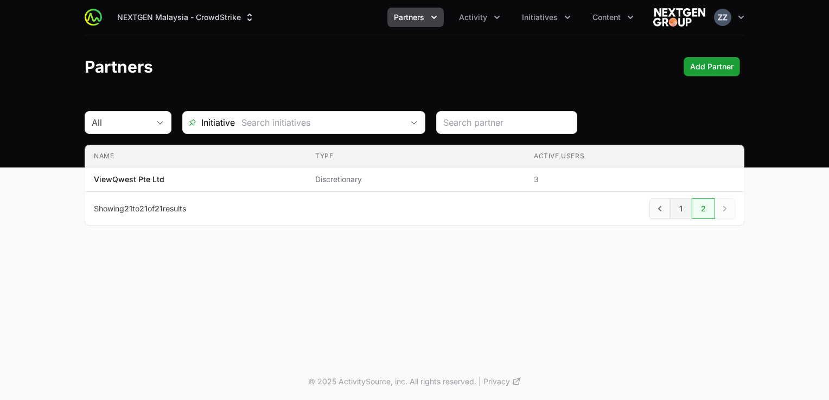
click at [683, 209] on link "1" at bounding box center [681, 209] width 22 height 21
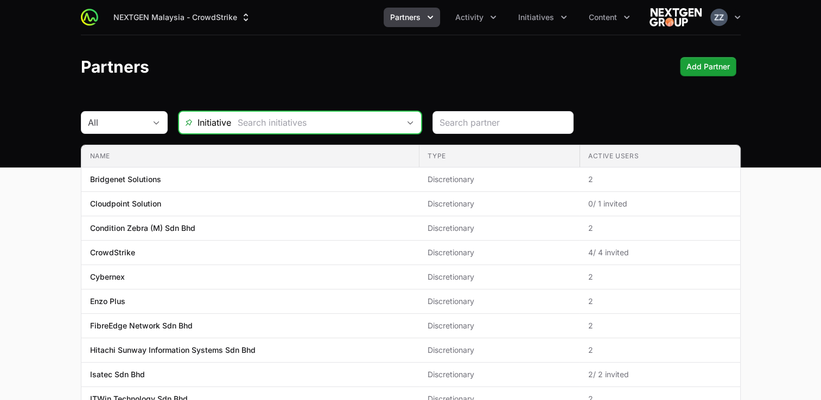
click at [404, 126] on div "Open" at bounding box center [410, 123] width 22 height 22
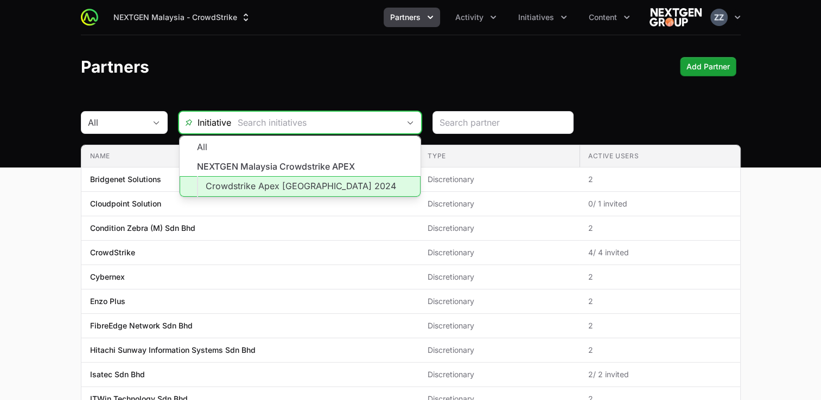
click at [298, 187] on li "Crowdstrike Apex [GEOGRAPHIC_DATA] 2024" at bounding box center [300, 186] width 241 height 21
type input "Crowdstrike Apex [GEOGRAPHIC_DATA] 2024"
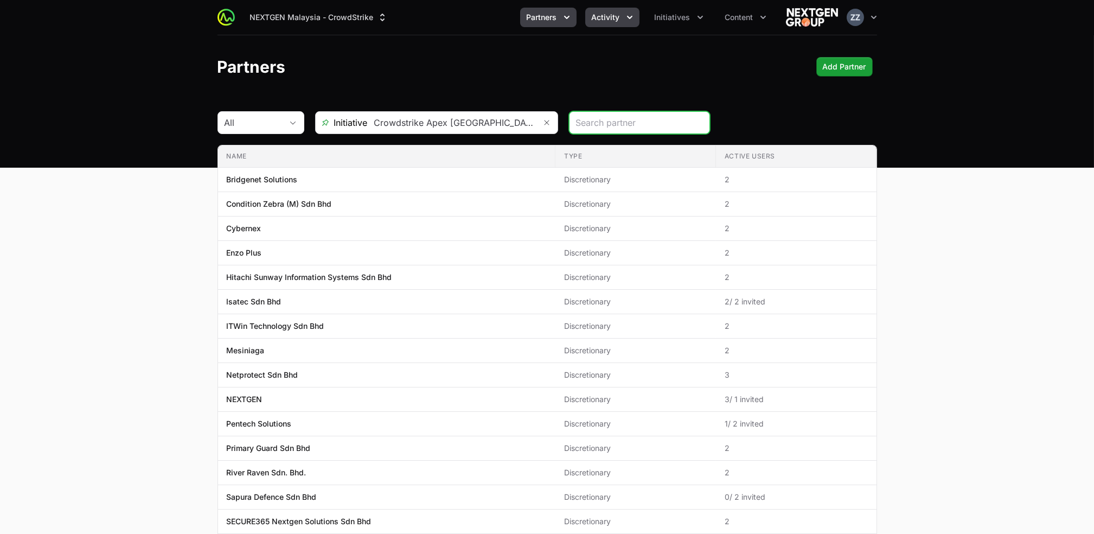
click at [613, 19] on span "Activity" at bounding box center [606, 17] width 28 height 11
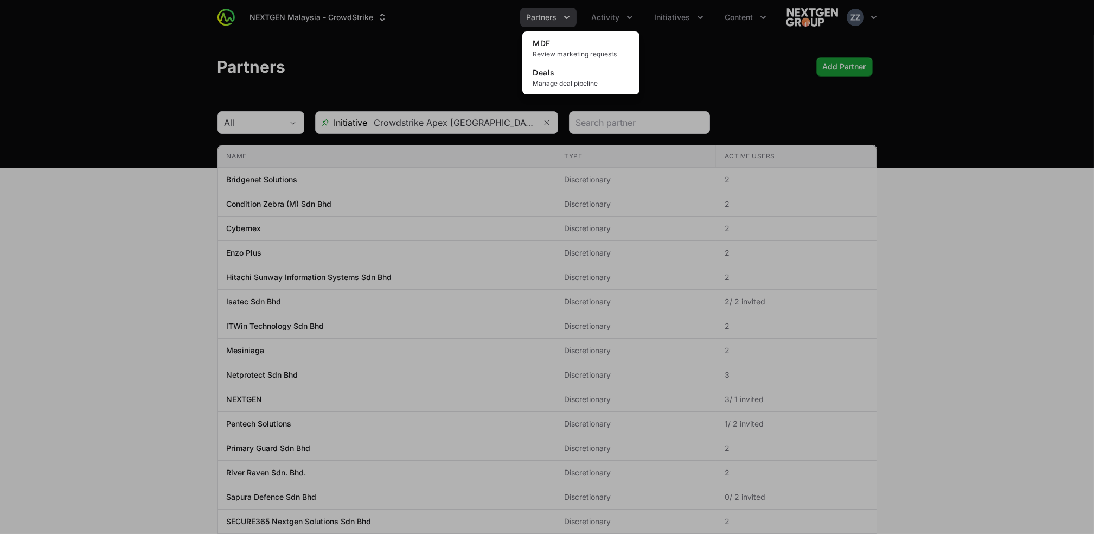
click at [682, 18] on div "Activity menu" at bounding box center [547, 267] width 1094 height 534
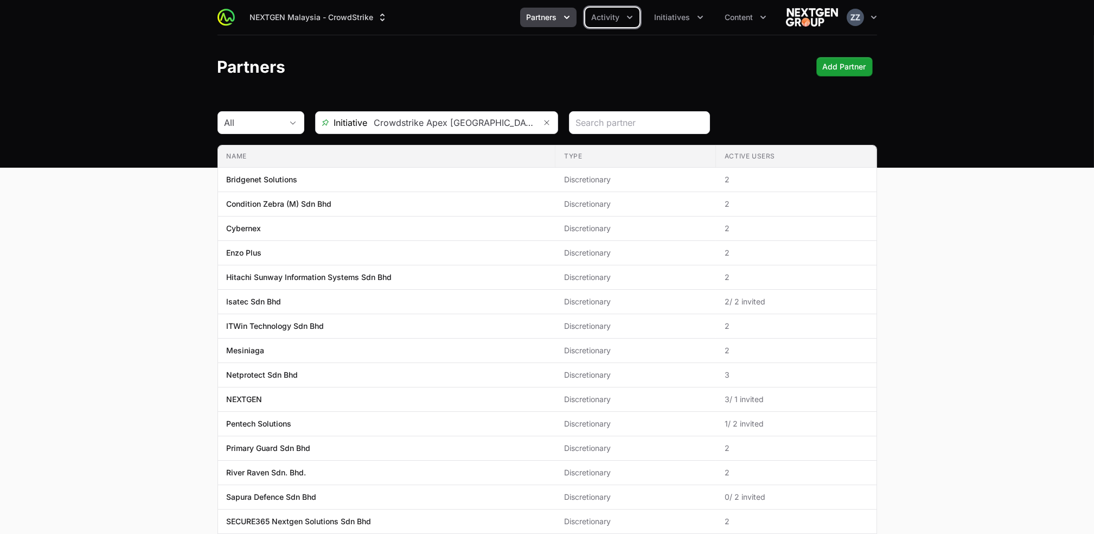
click at [682, 18] on span "Initiatives" at bounding box center [673, 17] width 36 height 11
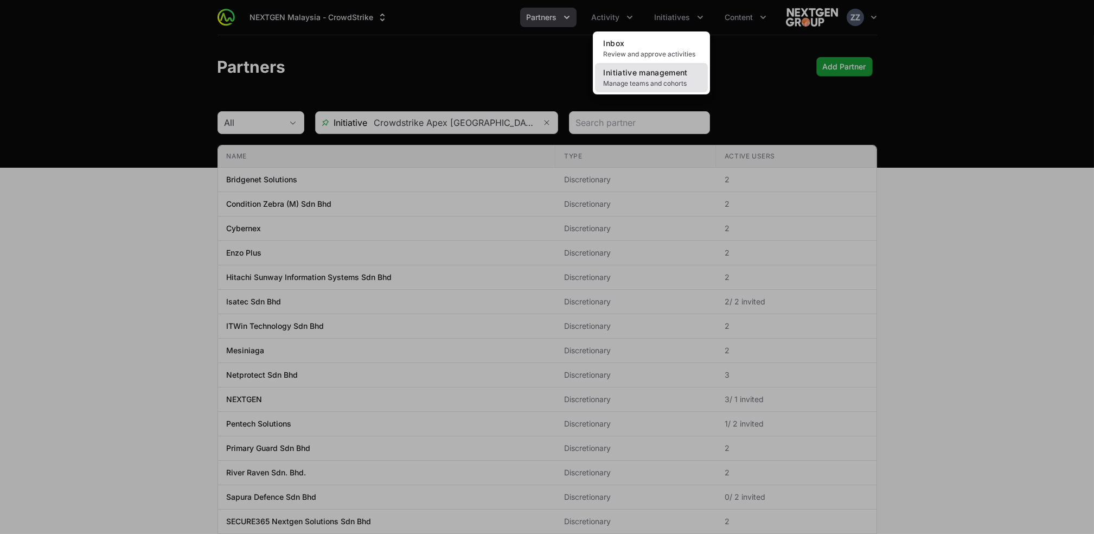
click at [655, 73] on span "Initiative management" at bounding box center [646, 72] width 84 height 9
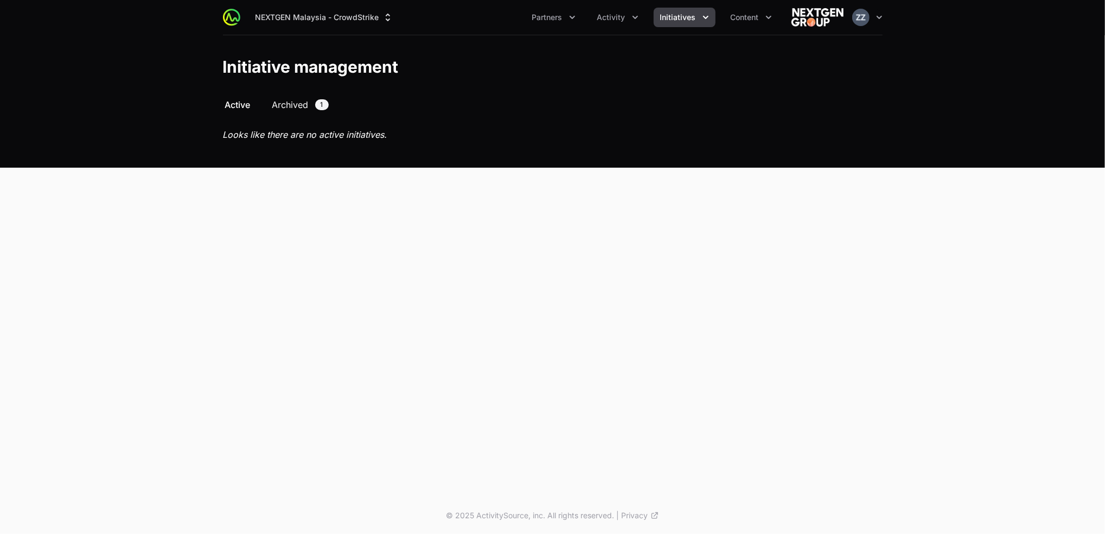
click at [302, 108] on span "Archived" at bounding box center [290, 104] width 36 height 13
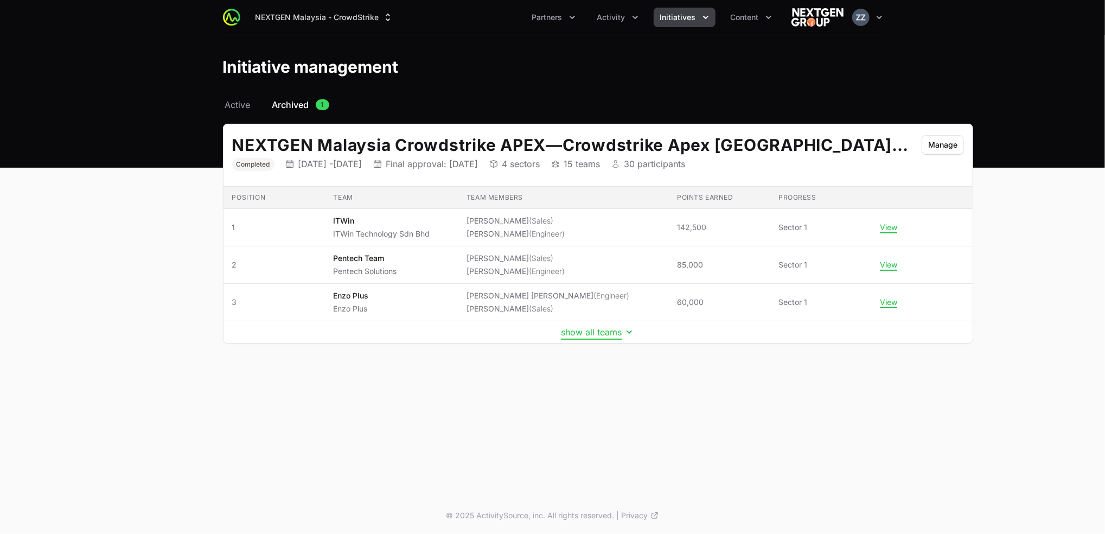
click at [561, 330] on button "show all teams" at bounding box center [598, 332] width 74 height 11
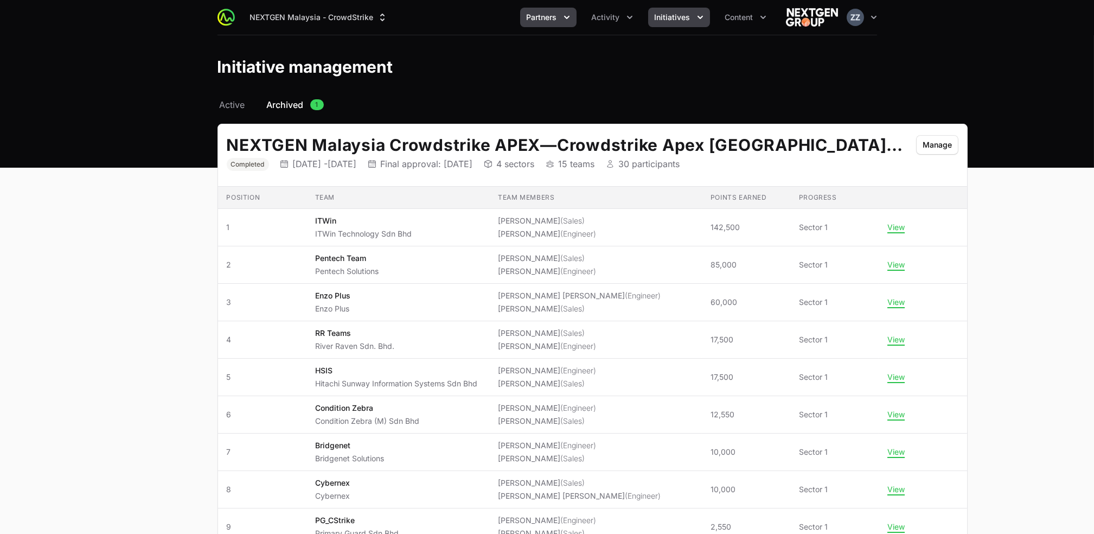
click at [553, 17] on span "Partners" at bounding box center [542, 17] width 30 height 11
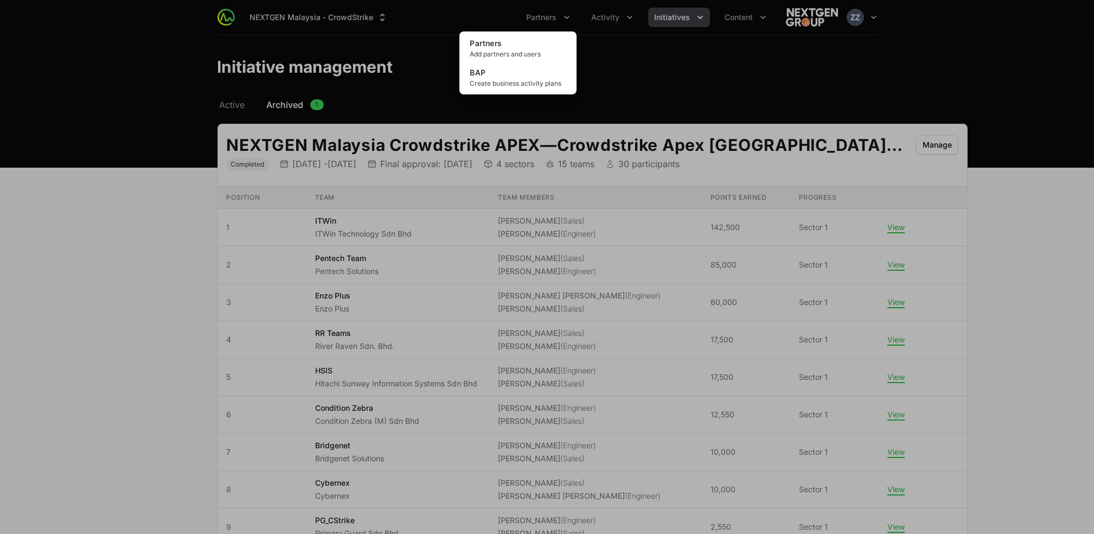
click at [622, 24] on div "Partners menu" at bounding box center [547, 267] width 1094 height 534
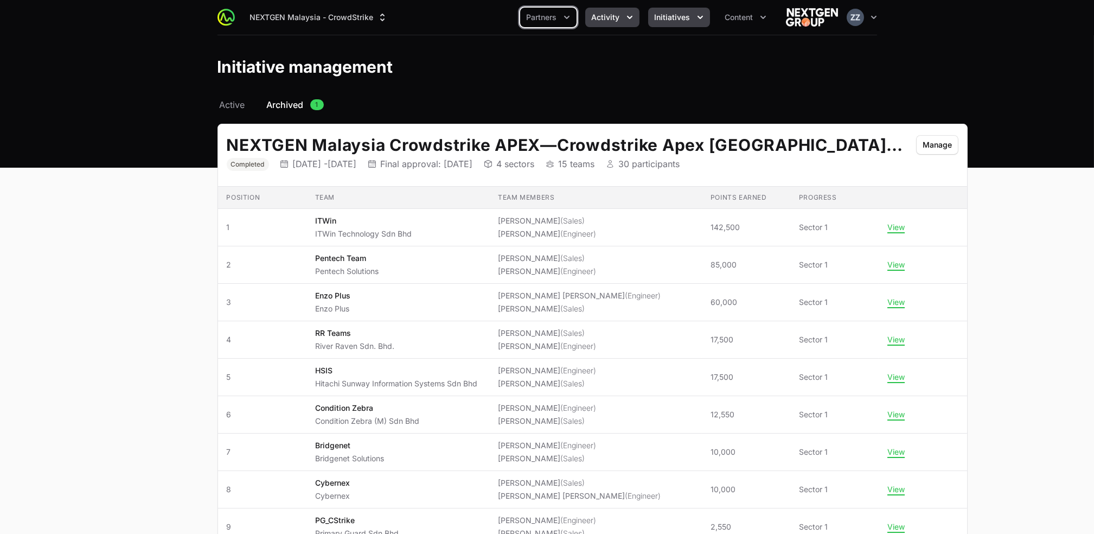
click at [613, 15] on span "Activity" at bounding box center [606, 17] width 28 height 11
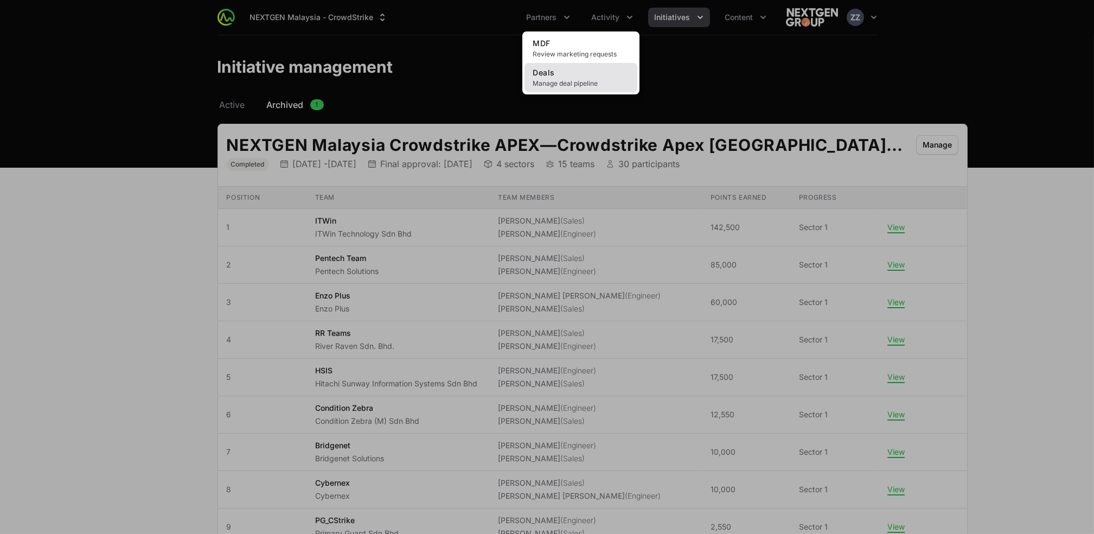
click at [566, 78] on link "Deals Manage deal pipeline" at bounding box center [580, 77] width 113 height 29
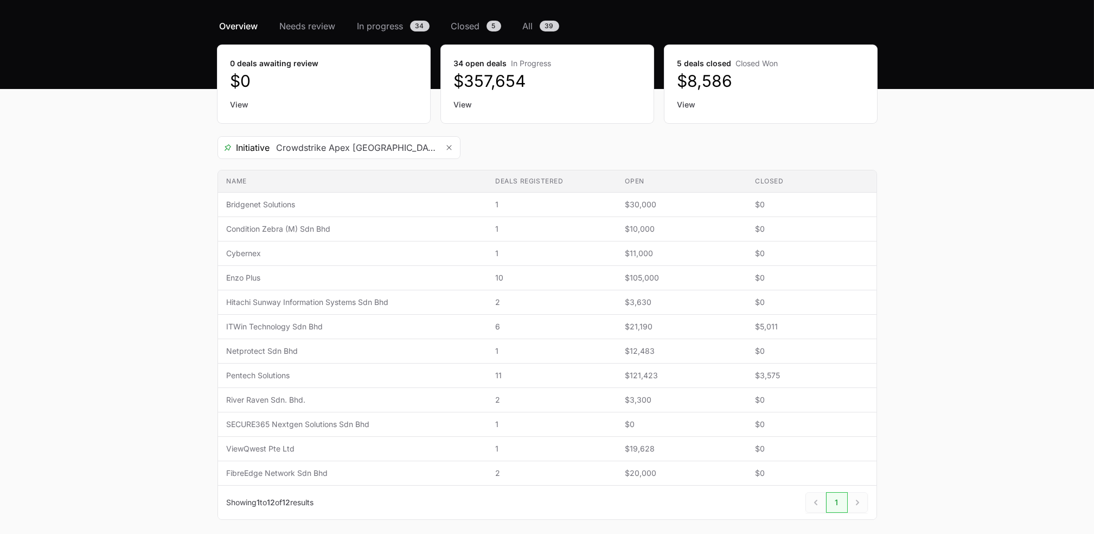
scroll to position [55, 0]
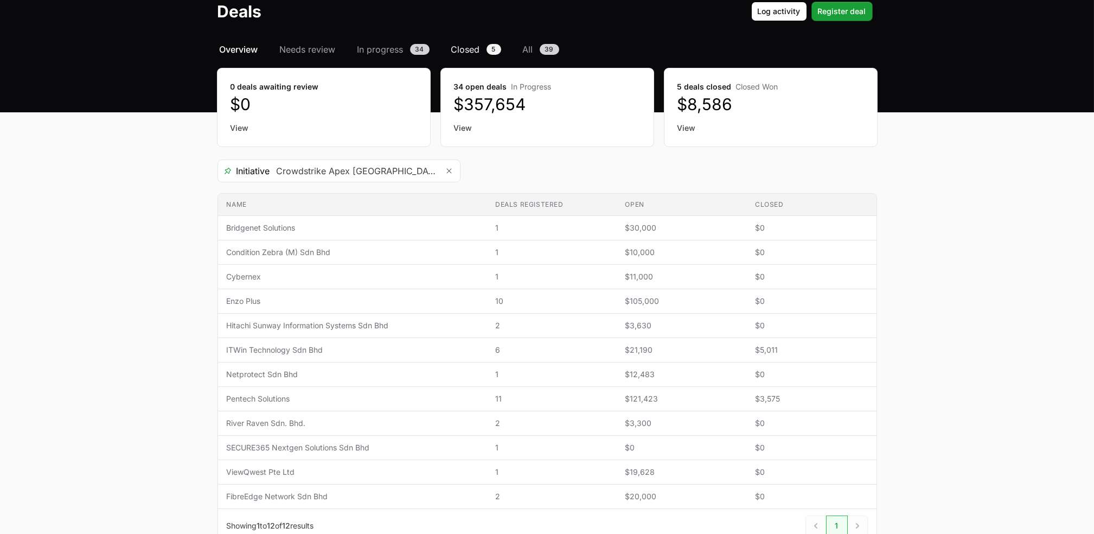
click at [462, 46] on span "Closed" at bounding box center [465, 49] width 29 height 13
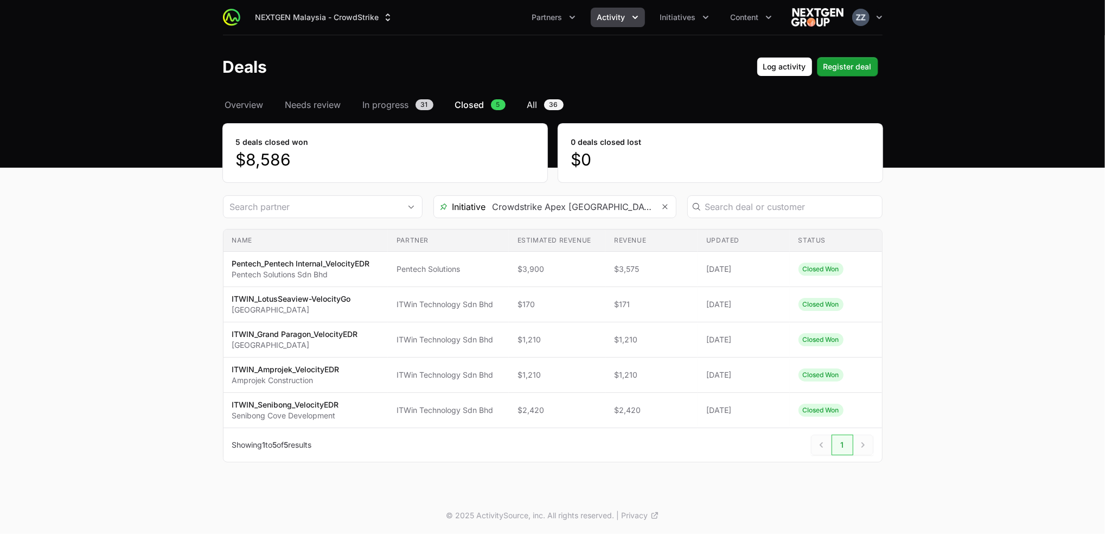
click at [536, 101] on span "All" at bounding box center [532, 104] width 10 height 13
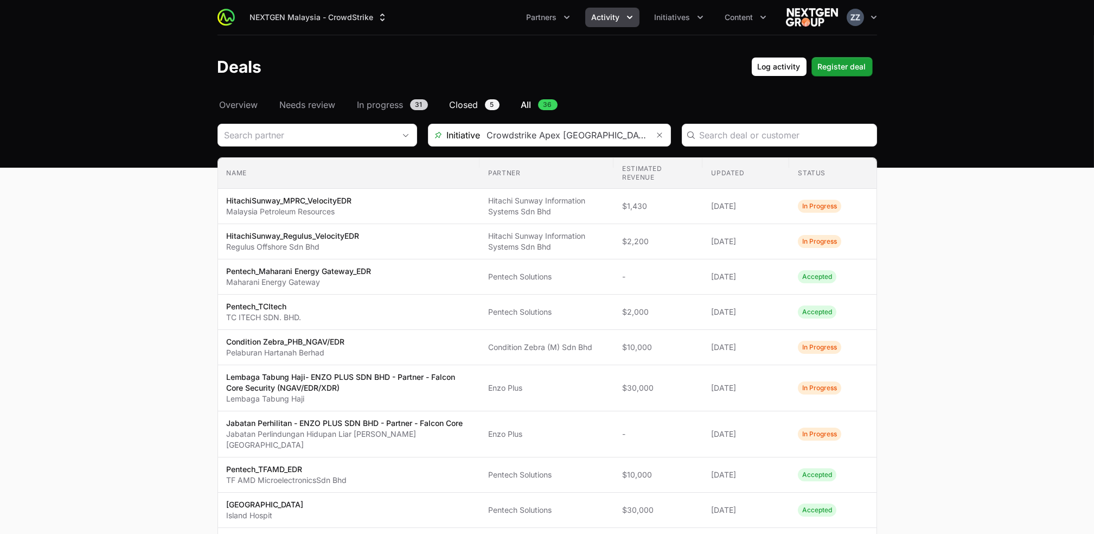
click at [456, 107] on span "Closed" at bounding box center [464, 104] width 29 height 13
click at [387, 108] on span "In progress" at bounding box center [380, 104] width 46 height 13
click at [392, 107] on span "In progress" at bounding box center [380, 104] width 47 height 13
click at [460, 105] on span "Closed" at bounding box center [465, 104] width 29 height 13
